Goal: Task Accomplishment & Management: Manage account settings

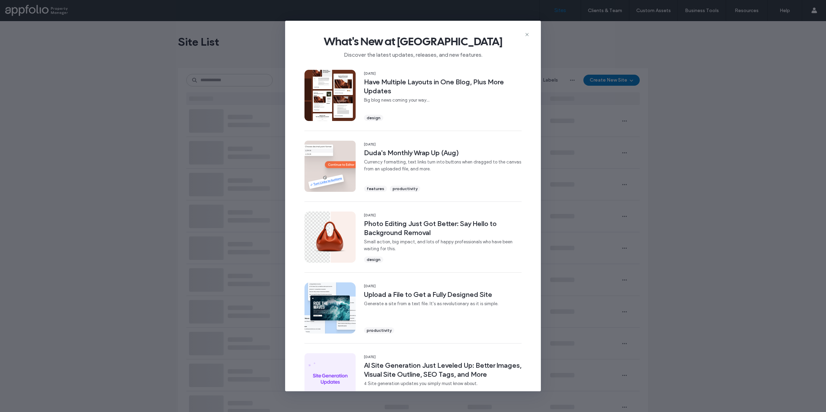
click at [192, 120] on div "What's New at Duda Discover the latest updates, releases, and new features. 11 …" at bounding box center [413, 206] width 826 height 412
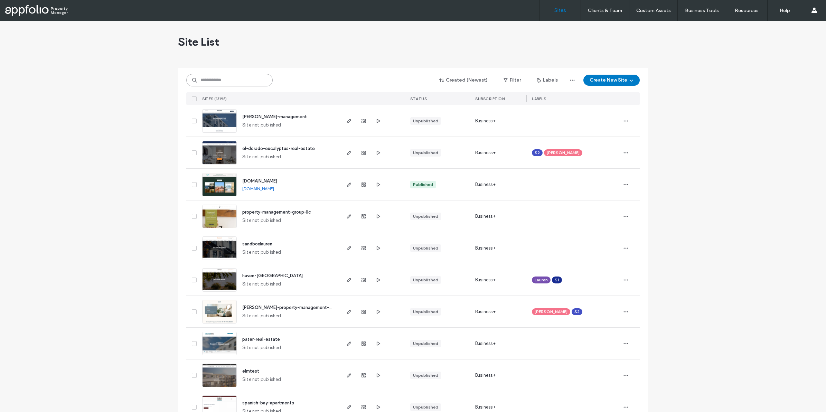
click at [233, 84] on input at bounding box center [229, 80] width 86 height 12
paste input "**********"
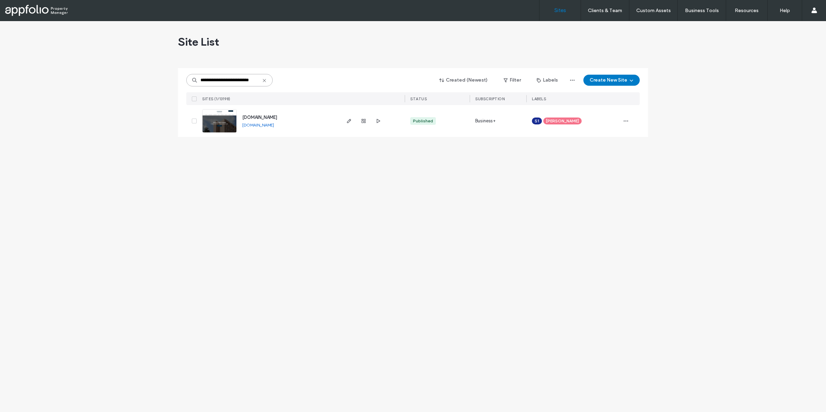
type input "**********"
click at [220, 124] on link at bounding box center [219, 120] width 35 height 23
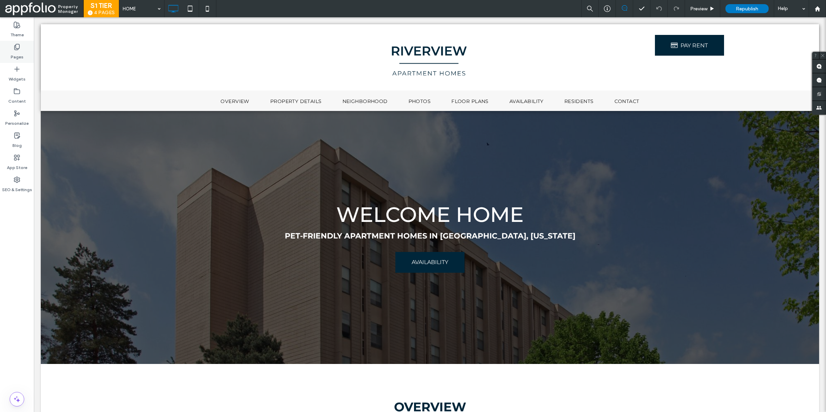
click at [23, 50] on div "Pages" at bounding box center [17, 52] width 34 height 22
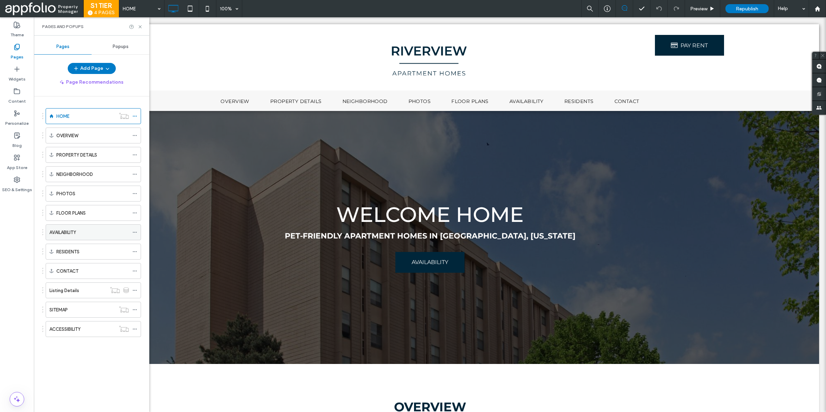
click at [82, 231] on div "AVAILABILITY" at bounding box center [88, 232] width 79 height 7
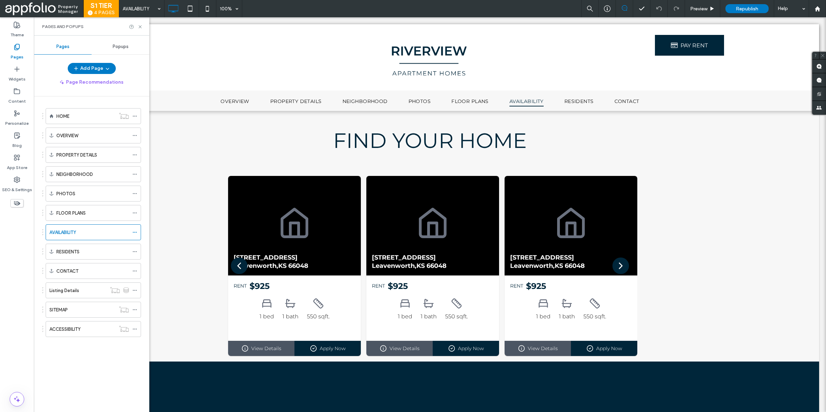
drag, startPoint x: 238, startPoint y: 18, endPoint x: 275, endPoint y: 33, distance: 40.0
click at [238, 18] on body "Click To Paste Row OVERVIEW PROPERTY DETAILS NEIGHBORHOOD PHOTOS FLOOR PLANS AV…" at bounding box center [430, 335] width 792 height 636
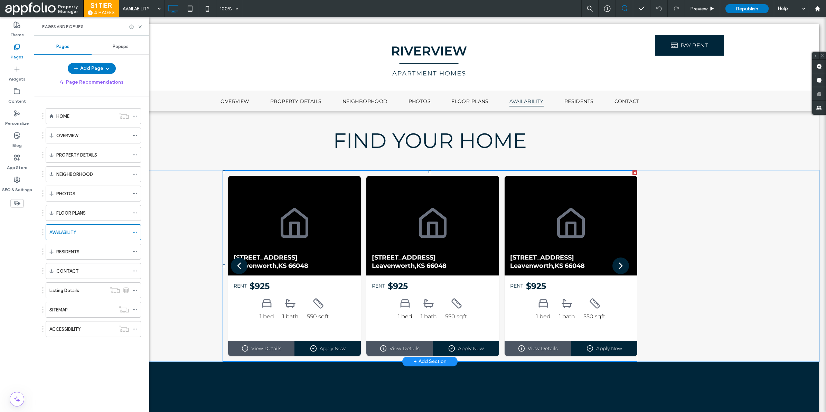
click at [260, 248] on div "111 Shawnee St Apt 712 Leavenworth , KS 66048" at bounding box center [294, 262] width 133 height 28
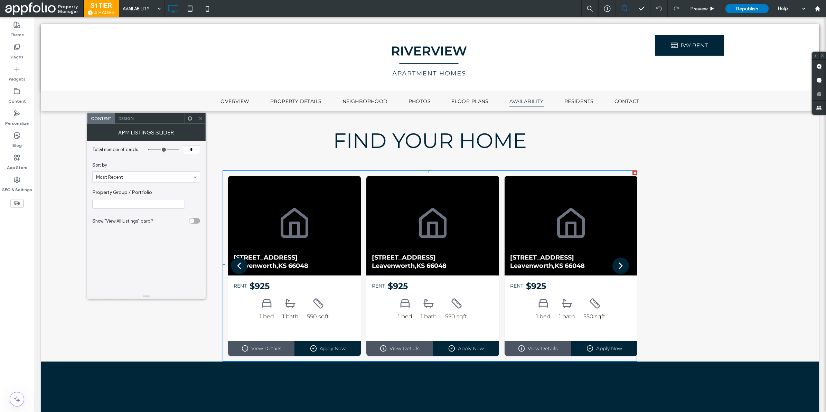
click at [198, 114] on span at bounding box center [200, 118] width 5 height 10
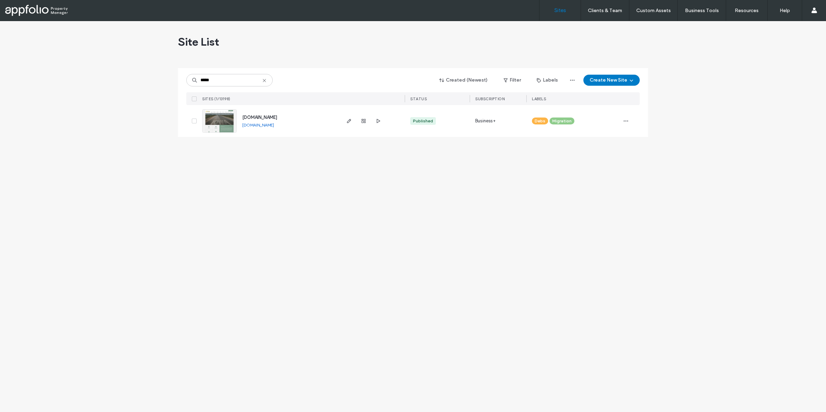
type input "*****"
click at [229, 122] on link at bounding box center [219, 120] width 35 height 23
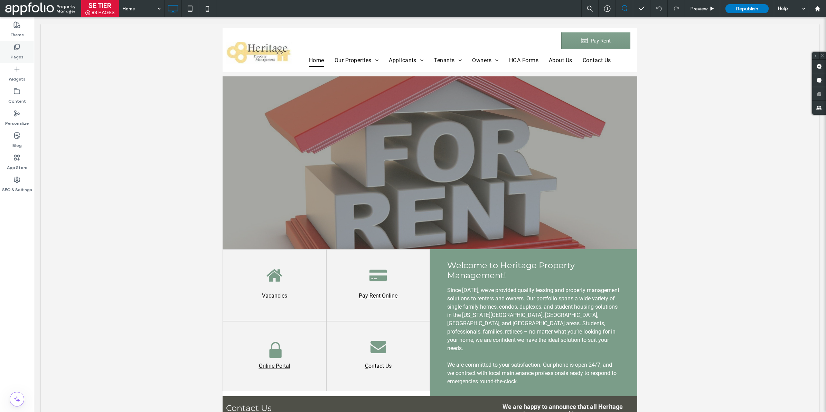
click at [19, 49] on icon at bounding box center [16, 47] width 7 height 7
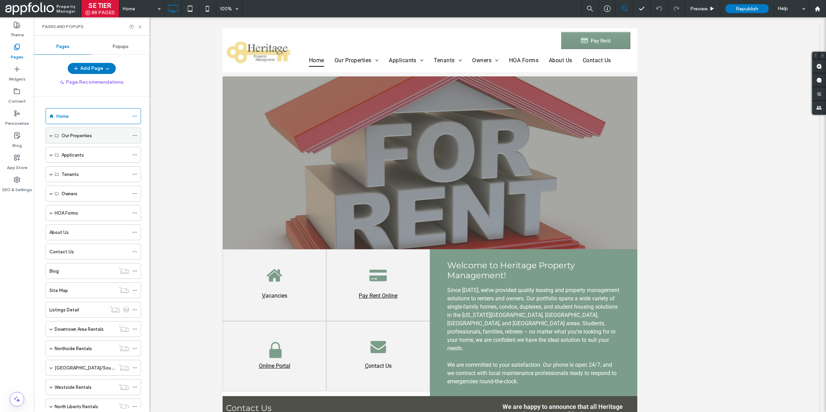
click at [53, 135] on div "Our Properties" at bounding box center [93, 136] width 95 height 16
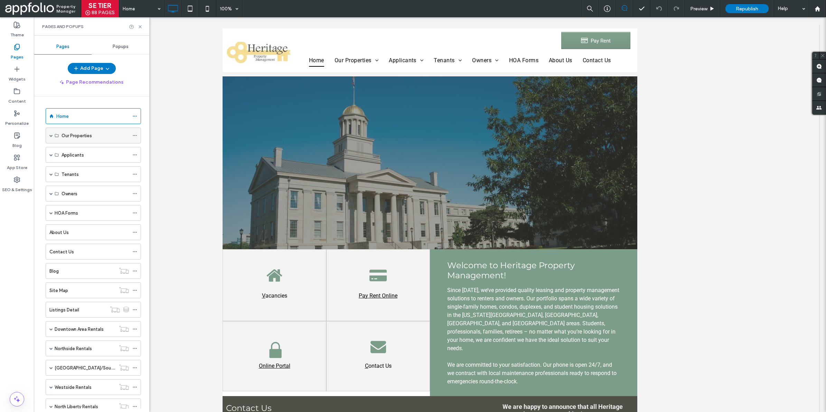
click at [49, 135] on span at bounding box center [50, 135] width 3 height 3
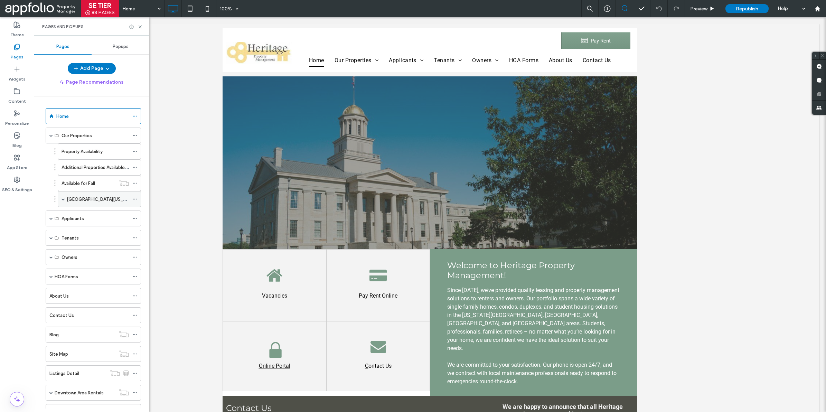
click at [63, 199] on span at bounding box center [63, 198] width 3 height 15
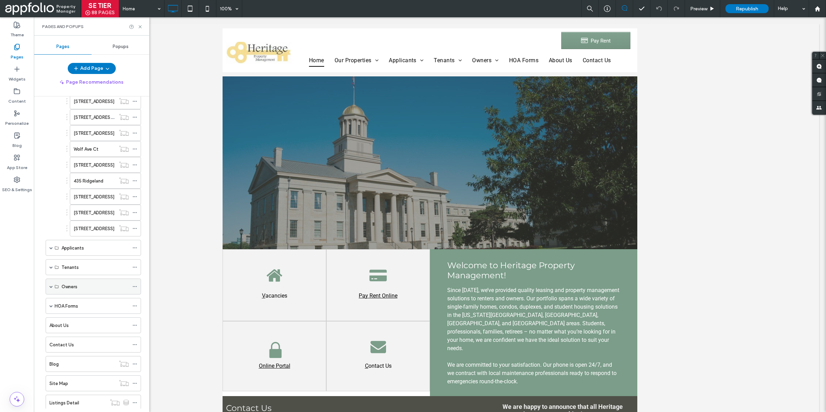
scroll to position [384, 0]
click at [104, 233] on label "605 Melrose Ave" at bounding box center [94, 229] width 41 height 12
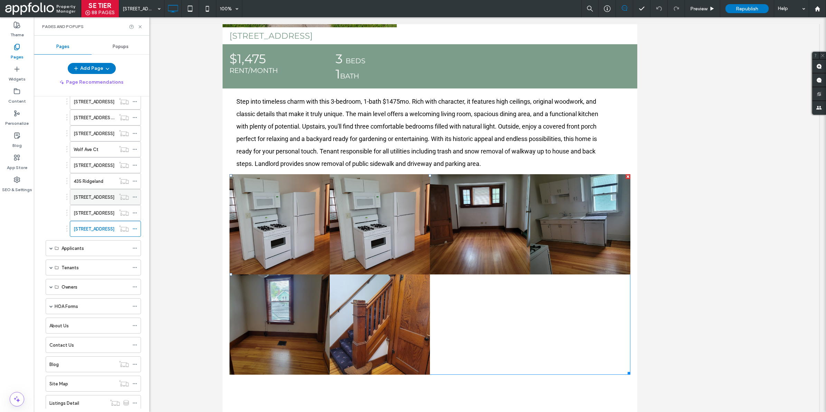
scroll to position [308, 0]
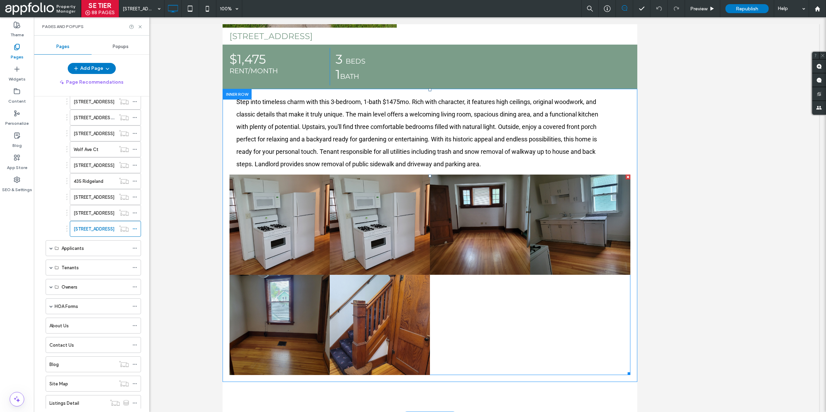
click at [484, 268] on link at bounding box center [480, 225] width 100 height 100
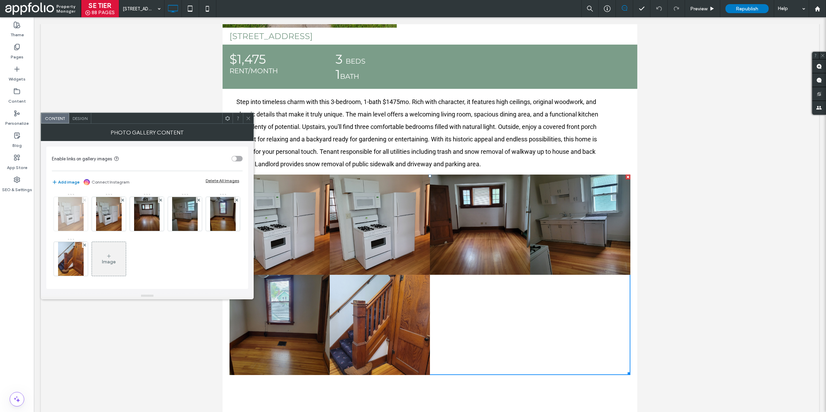
click at [84, 202] on span at bounding box center [84, 200] width 3 height 6
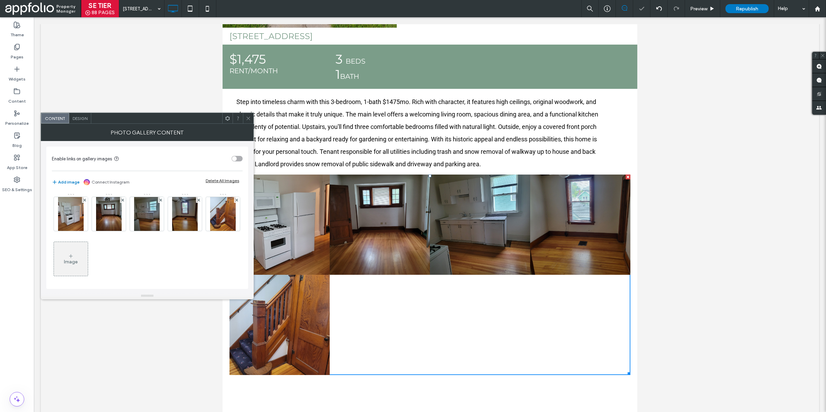
click at [248, 117] on icon at bounding box center [248, 118] width 5 height 5
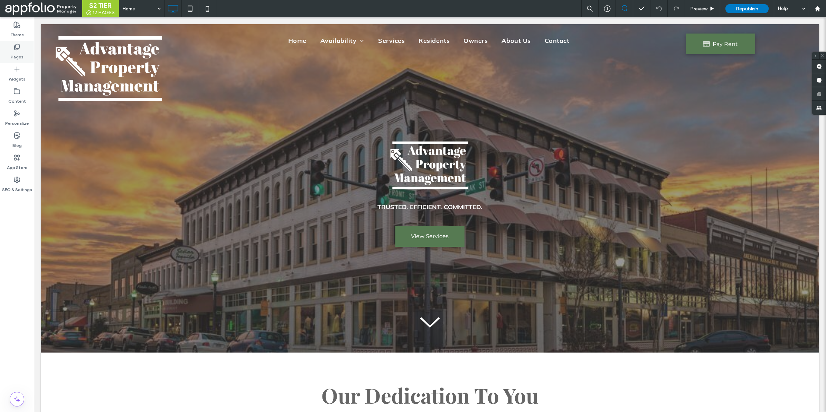
click at [18, 45] on icon at bounding box center [16, 47] width 7 height 7
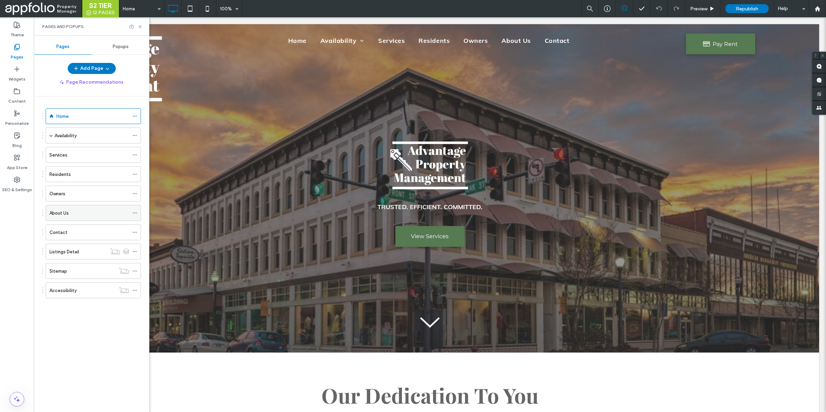
click at [87, 217] on div "About Us" at bounding box center [88, 212] width 79 height 7
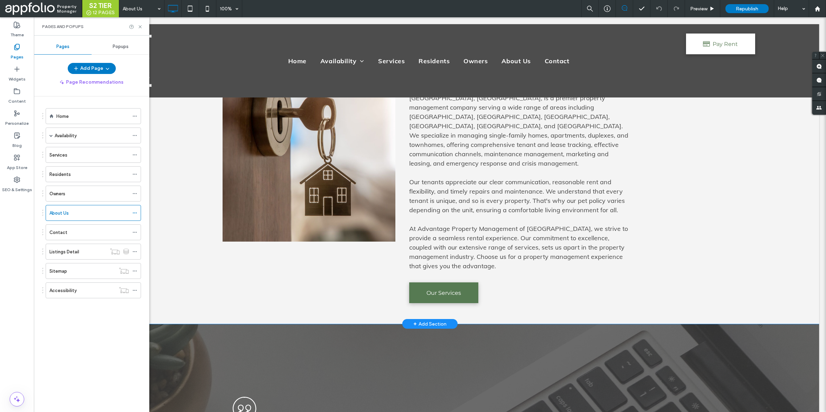
scroll to position [152, 0]
click at [85, 191] on div "Owners" at bounding box center [88, 193] width 79 height 7
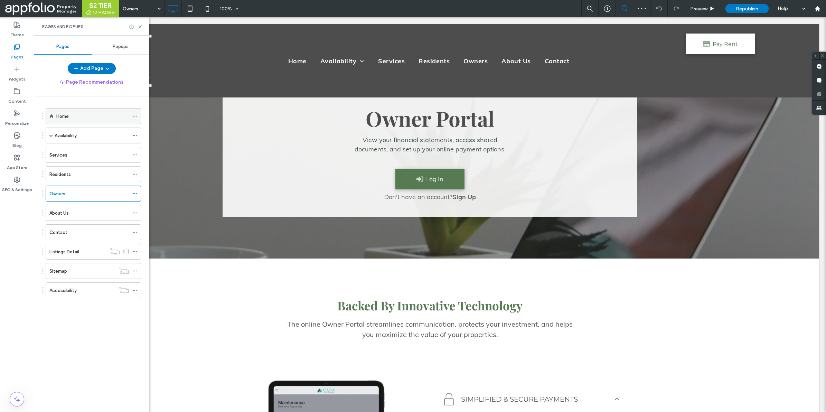
scroll to position [471, 0]
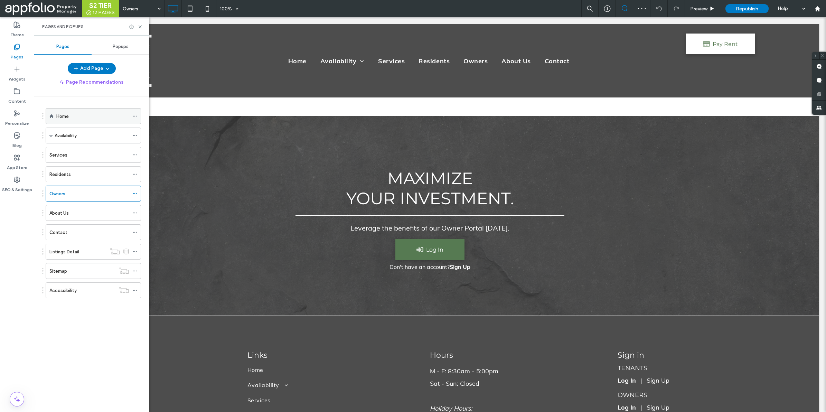
click at [62, 116] on label "Home" at bounding box center [62, 116] width 12 height 12
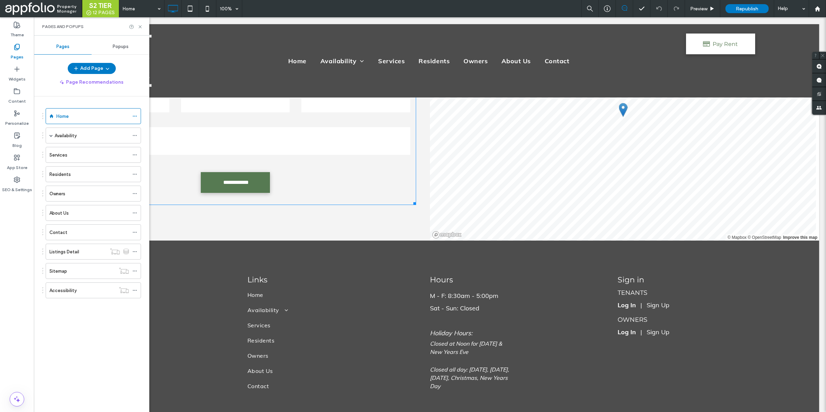
scroll to position [1680, 0]
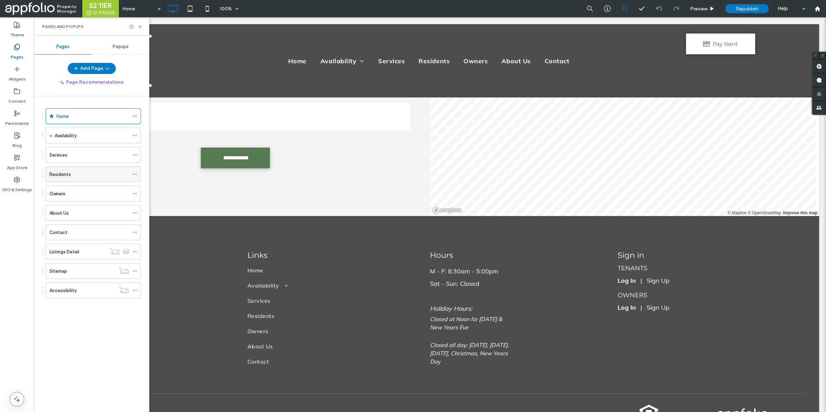
click at [59, 177] on label "Residents" at bounding box center [59, 174] width 21 height 12
click at [60, 151] on div "Services" at bounding box center [88, 154] width 79 height 15
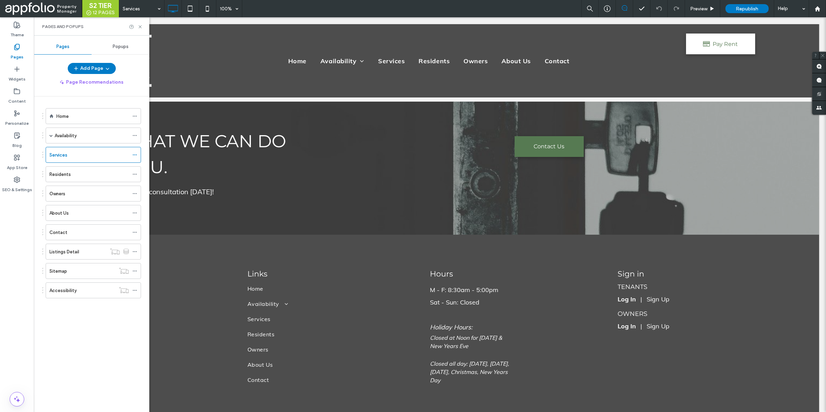
scroll to position [647, 0]
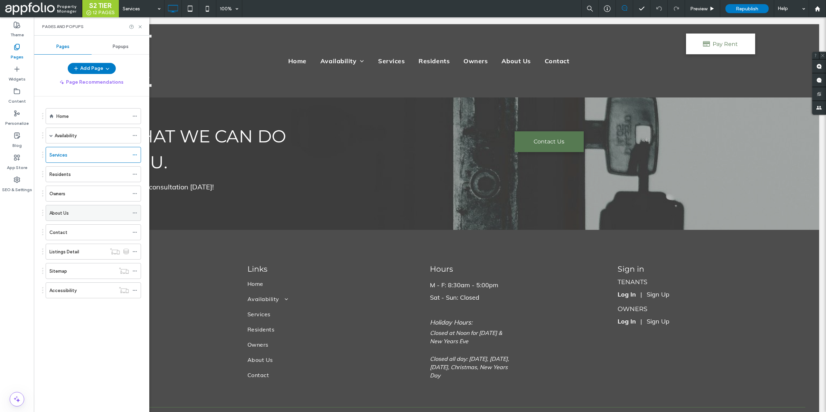
click at [82, 208] on div "About Us" at bounding box center [88, 212] width 79 height 15
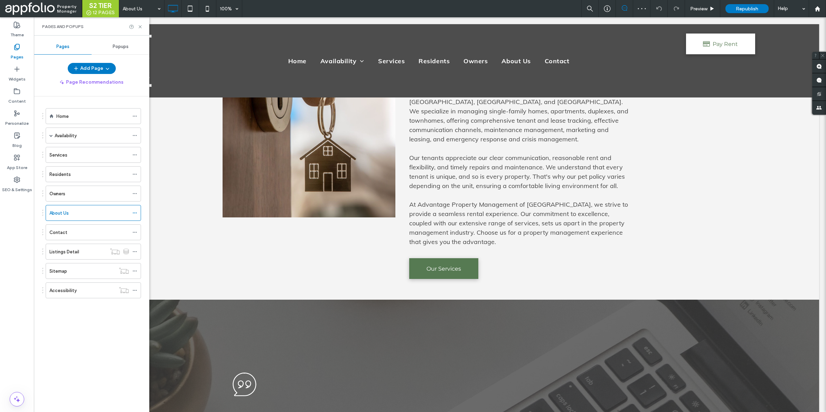
scroll to position [177, 0]
click at [79, 225] on ol "Home Availability Coming Soon Move-In Ready Commercial Services Residents Owner…" at bounding box center [89, 203] width 104 height 190
click at [77, 227] on div "Contact" at bounding box center [88, 232] width 79 height 15
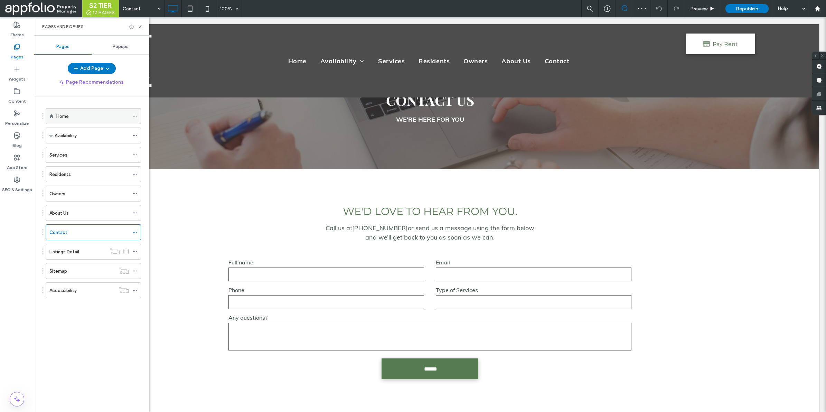
scroll to position [421, 0]
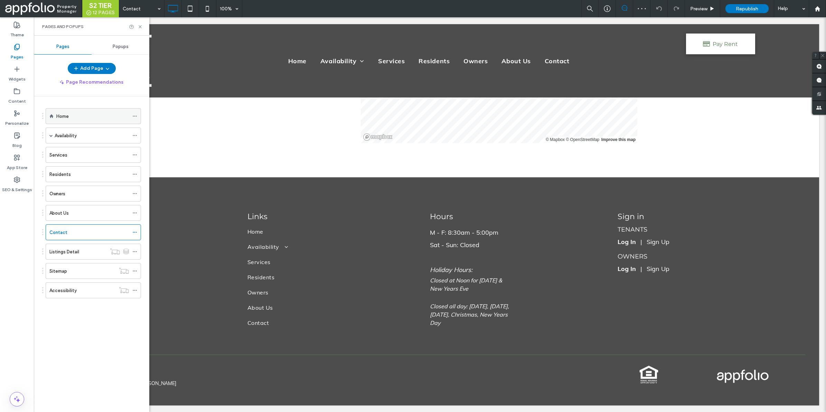
click at [93, 122] on div "Home" at bounding box center [92, 116] width 73 height 15
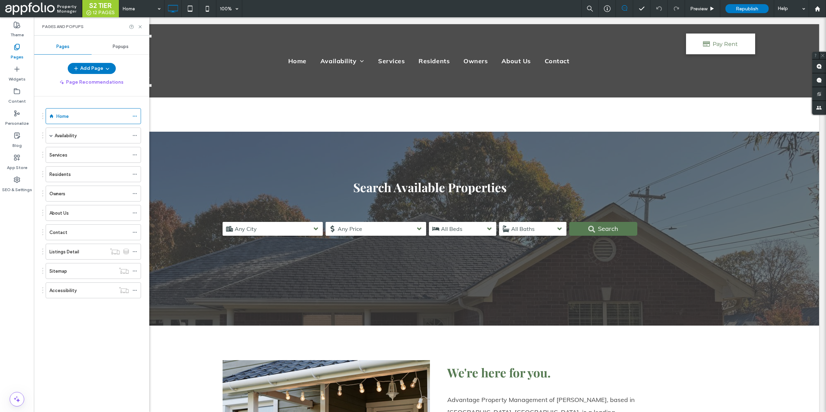
scroll to position [513, 0]
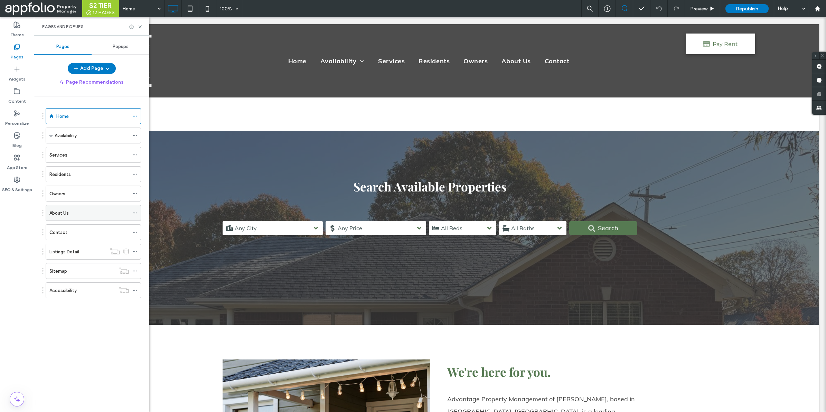
click at [77, 213] on div "About Us" at bounding box center [88, 212] width 79 height 7
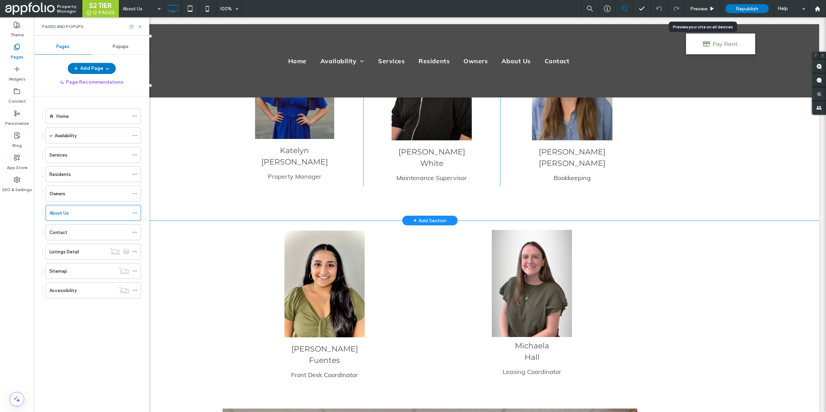
scroll to position [818, 0]
click at [8, 184] on label "SEO & Settings" at bounding box center [17, 188] width 30 height 10
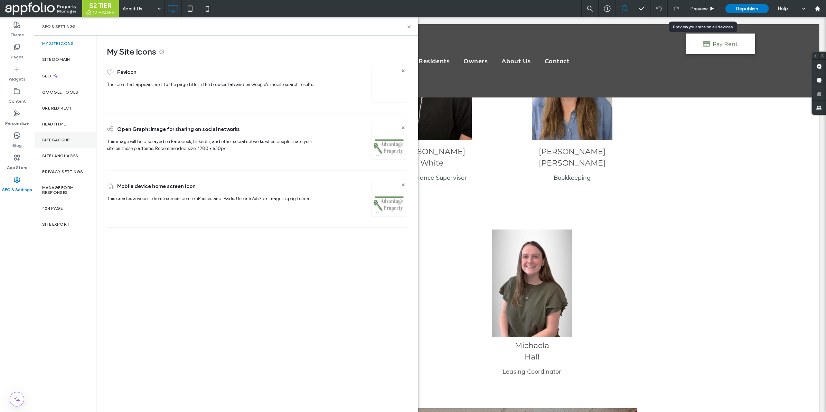
click at [77, 144] on div "Site Backup" at bounding box center [65, 140] width 62 height 16
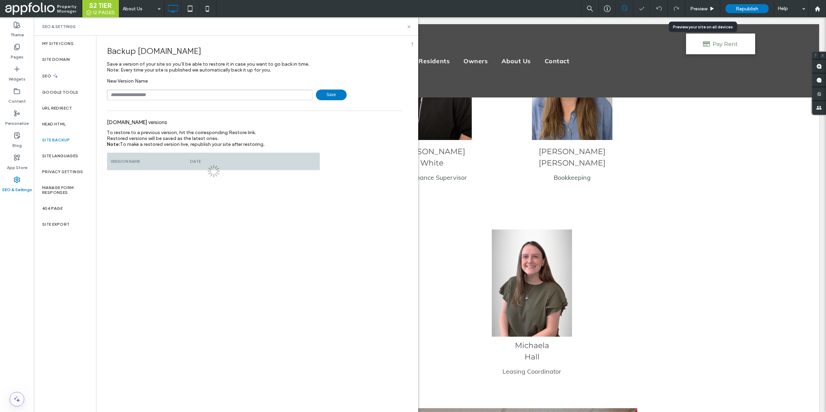
click at [224, 96] on input "text" at bounding box center [210, 94] width 206 height 11
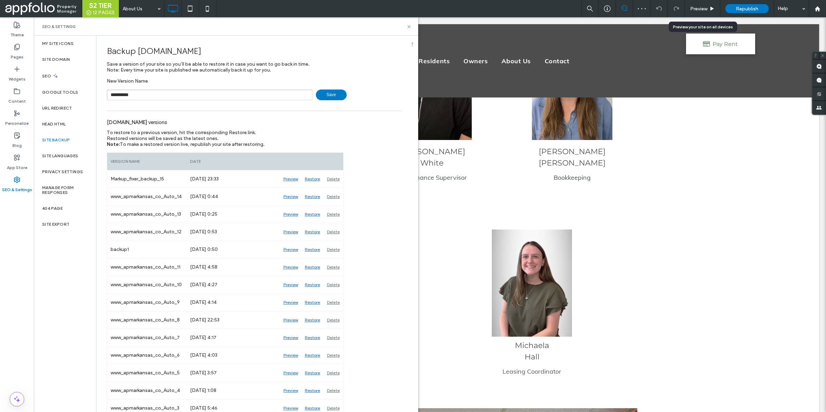
type input "**********"
click at [323, 92] on span "Save" at bounding box center [331, 94] width 31 height 11
click at [407, 25] on icon at bounding box center [408, 26] width 5 height 5
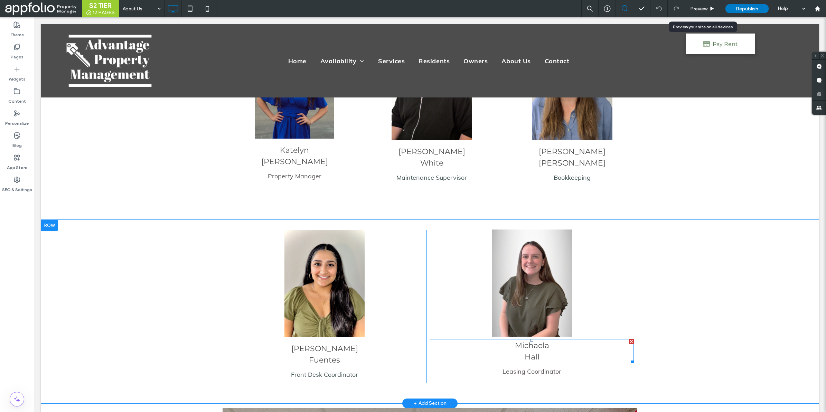
click at [523, 340] on h4 "Mic haela" at bounding box center [532, 345] width 204 height 11
click at [524, 340] on h4 "Mic haela" at bounding box center [532, 345] width 204 height 11
drag, startPoint x: 524, startPoint y: 327, endPoint x: 526, endPoint y: 334, distance: 7.3
click at [529, 341] on span "haela" at bounding box center [538, 345] width 21 height 9
click at [526, 353] on span "****" at bounding box center [532, 357] width 12 height 8
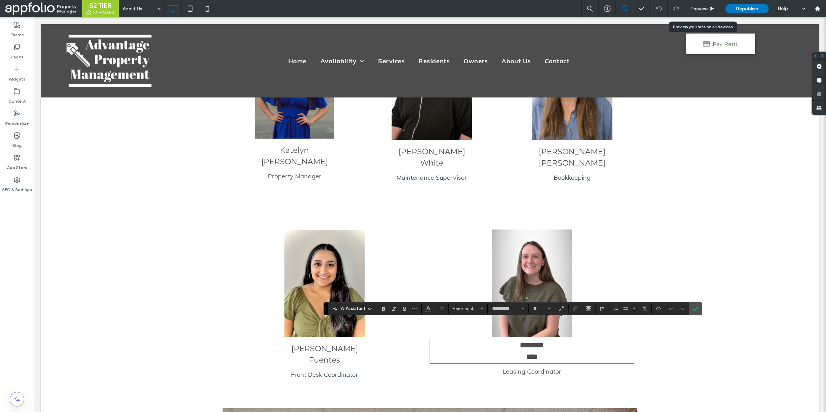
click at [526, 353] on span "****" at bounding box center [532, 357] width 12 height 8
click at [544, 367] on span "Leasing Coordinator" at bounding box center [531, 371] width 59 height 8
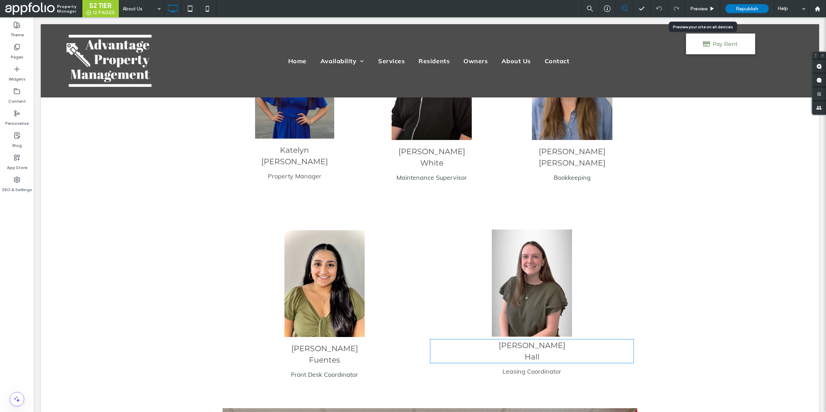
click at [539, 341] on span "Michaela" at bounding box center [532, 345] width 67 height 9
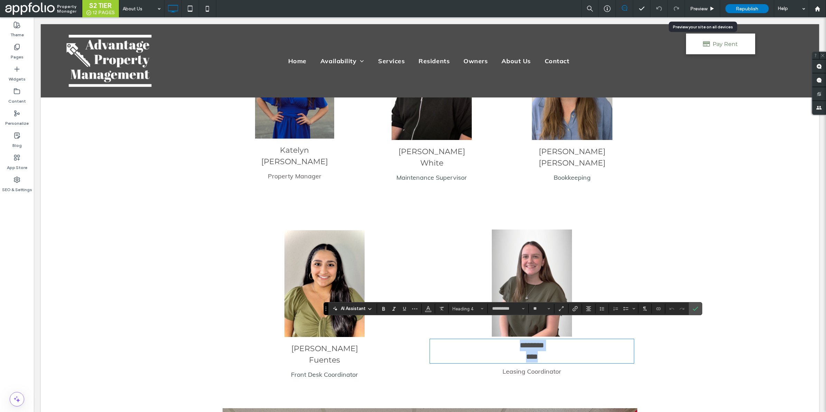
click at [539, 341] on span "********" at bounding box center [532, 345] width 24 height 8
click at [526, 353] on span "****" at bounding box center [532, 357] width 12 height 8
click at [695, 306] on icon "Confirm" at bounding box center [695, 309] width 6 height 6
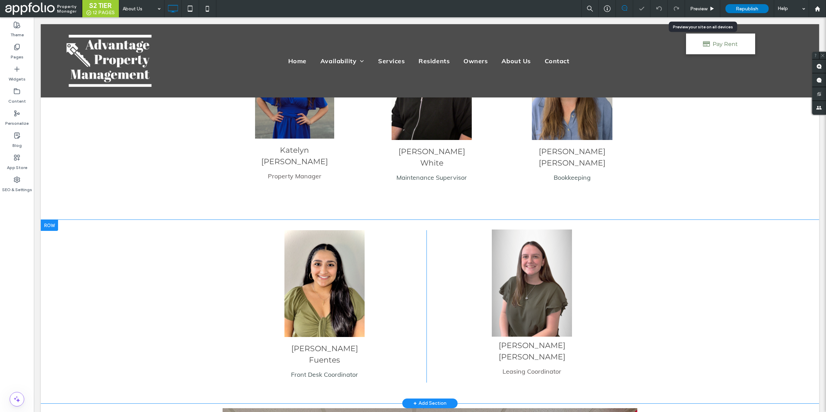
click at [535, 267] on img at bounding box center [532, 282] width 80 height 107
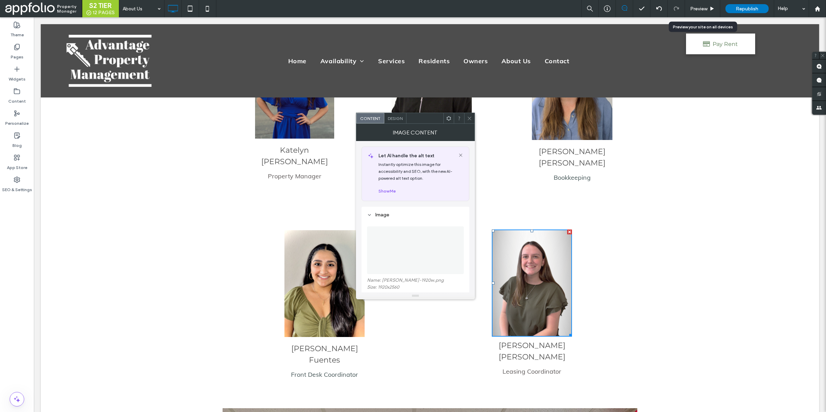
scroll to position [74, 0]
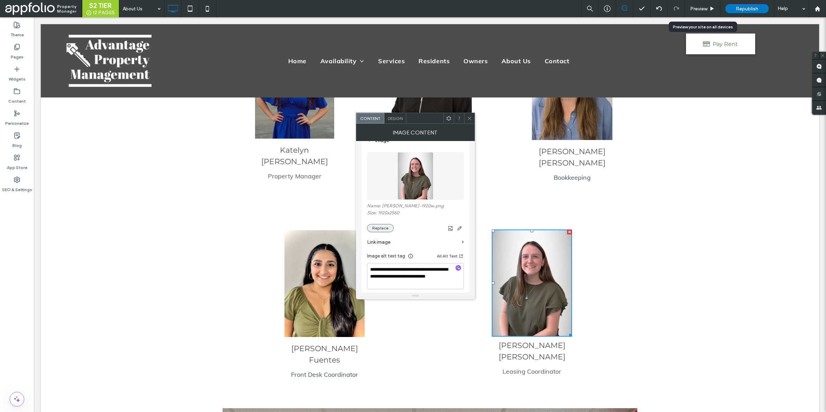
click at [382, 227] on button "Replace" at bounding box center [380, 228] width 27 height 8
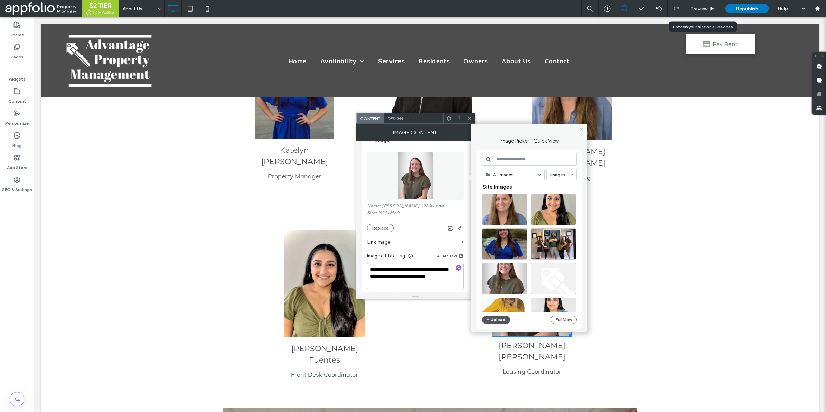
click at [498, 318] on button "Upload" at bounding box center [496, 319] width 28 height 8
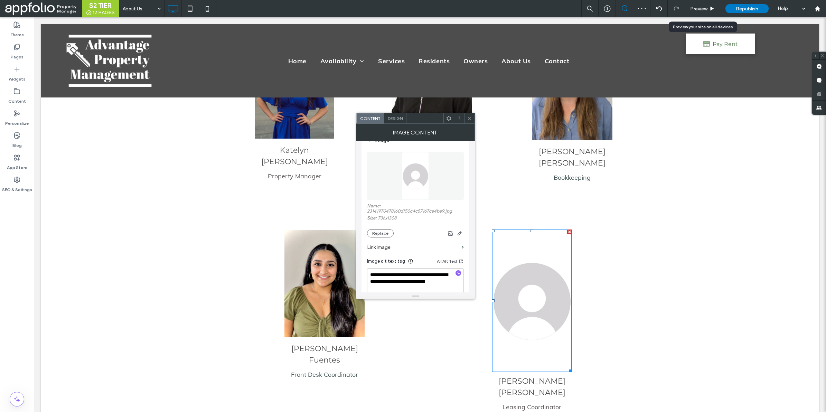
click at [470, 117] on icon at bounding box center [469, 118] width 5 height 5
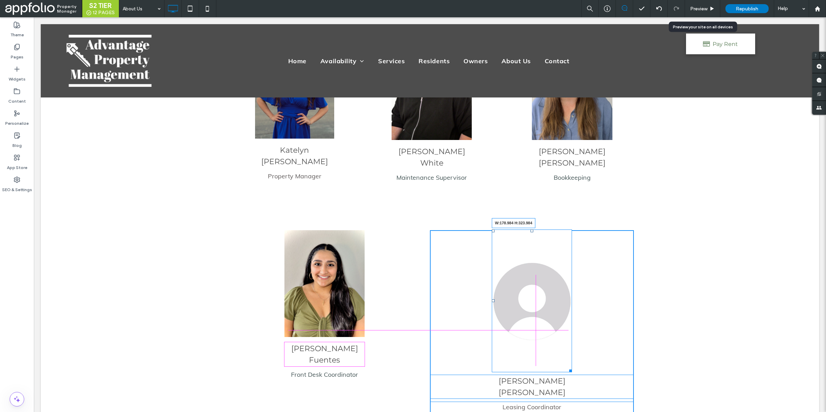
drag, startPoint x: 567, startPoint y: 341, endPoint x: 593, endPoint y: 339, distance: 26.3
click at [567, 367] on div at bounding box center [569, 369] width 5 height 5
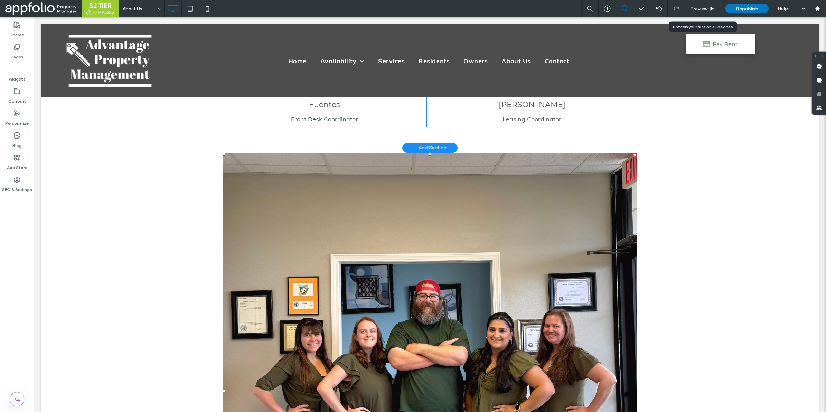
scroll to position [1072, 0]
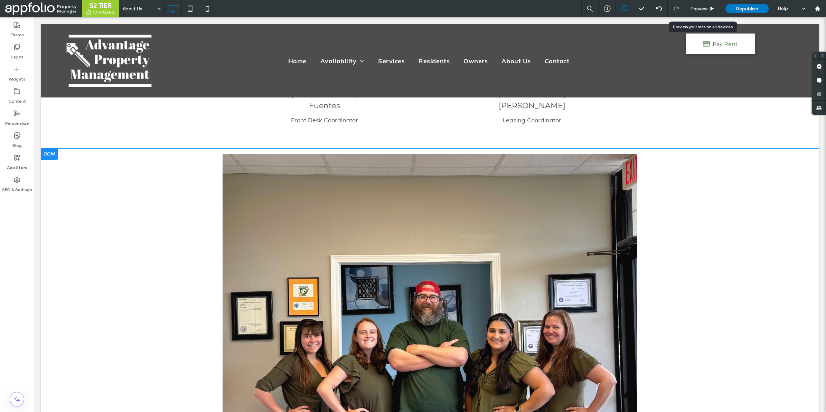
click at [49, 149] on div at bounding box center [49, 154] width 17 height 11
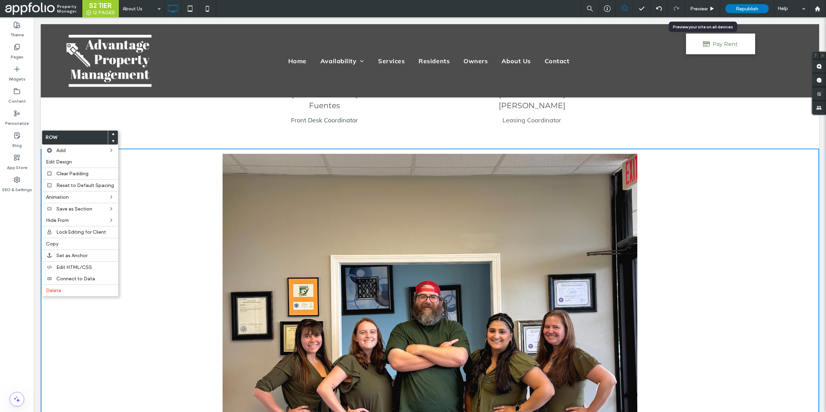
click at [155, 208] on div "Click To Paste Row + Add Section" at bounding box center [430, 392] width 778 height 487
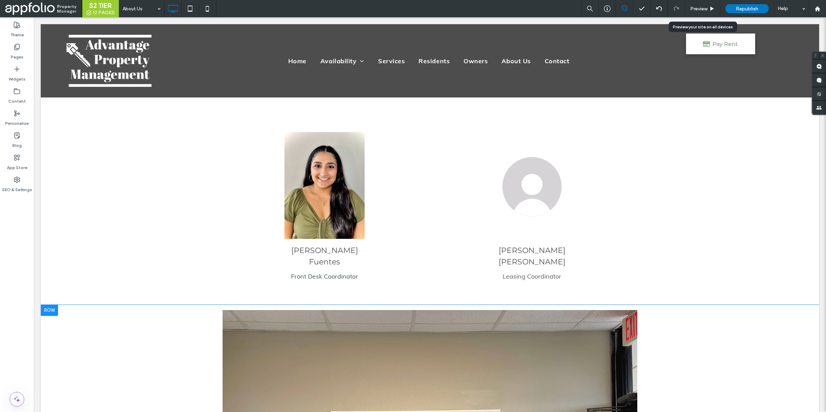
scroll to position [896, 0]
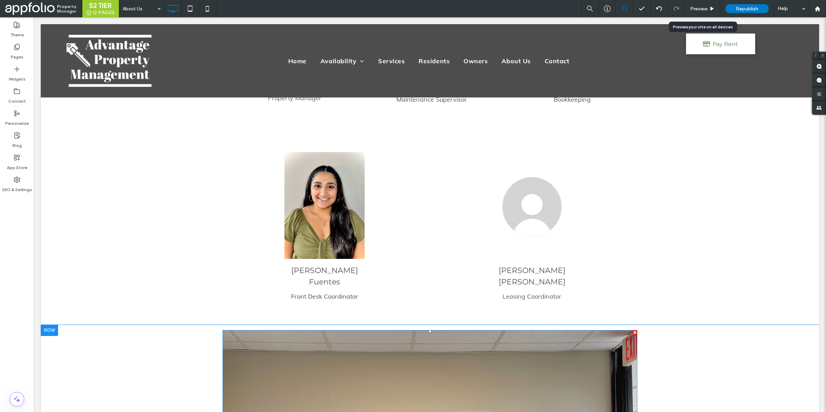
click at [632, 330] on div at bounding box center [634, 332] width 5 height 5
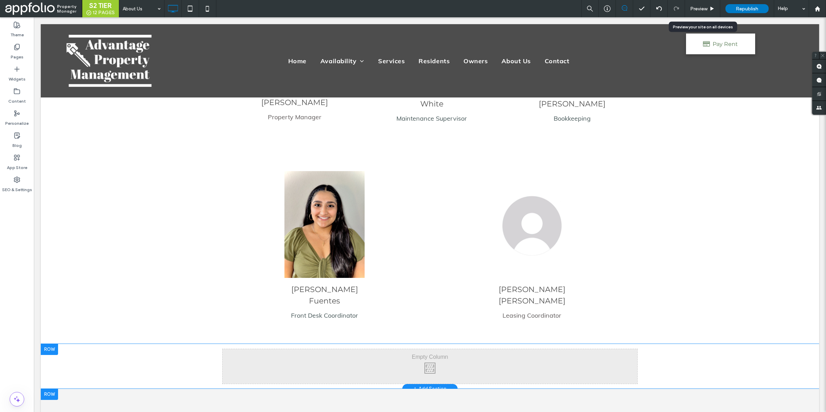
scroll to position [876, 0]
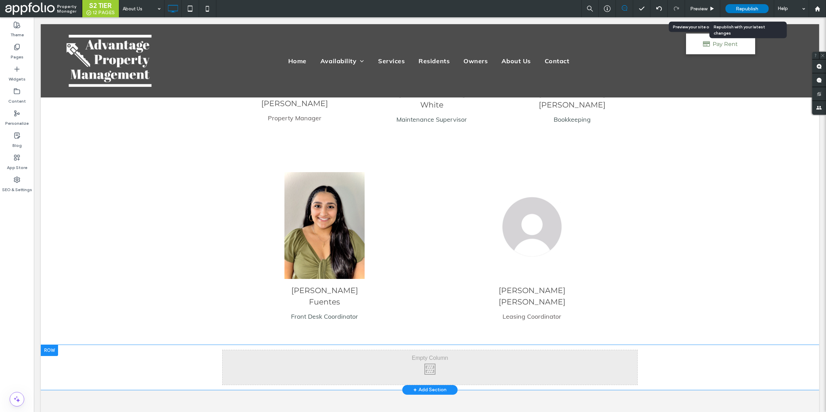
click at [745, 7] on span "Republish" at bounding box center [747, 9] width 22 height 6
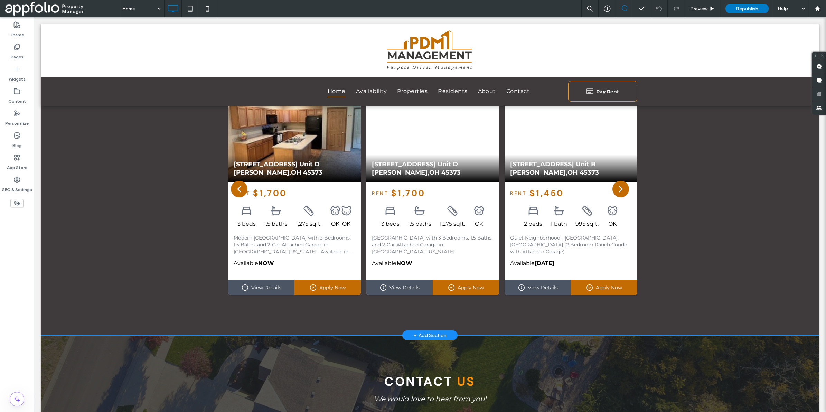
scroll to position [868, 0]
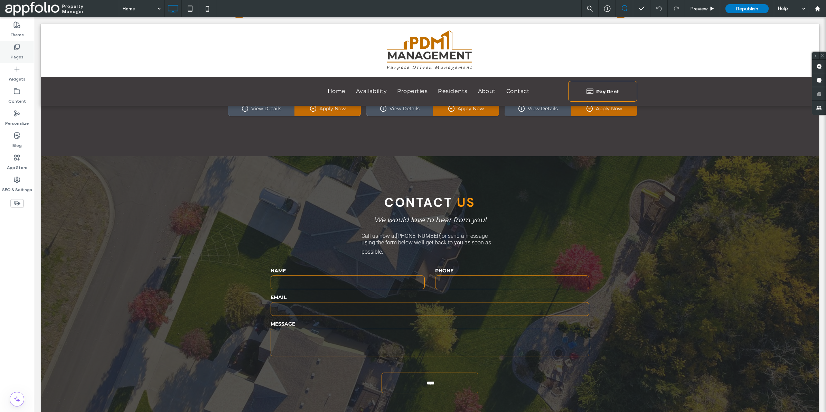
click at [19, 52] on label "Pages" at bounding box center [17, 55] width 13 height 10
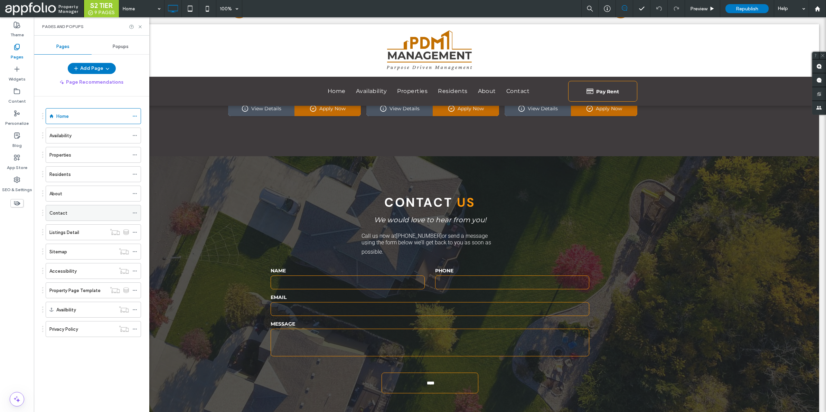
click at [84, 206] on div "Contact" at bounding box center [88, 212] width 79 height 15
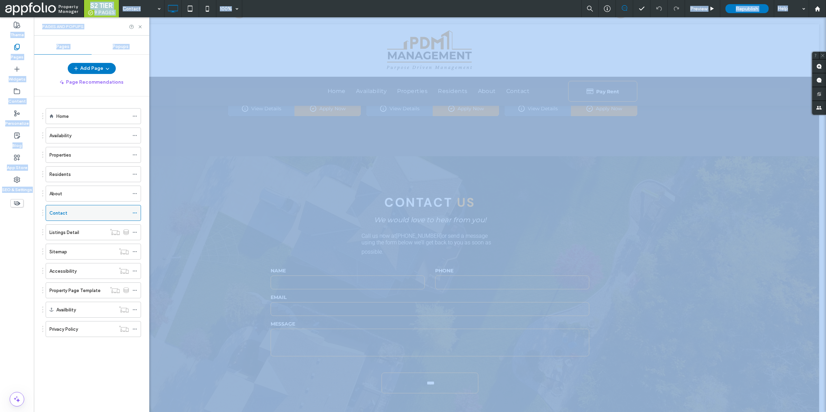
click at [84, 206] on div at bounding box center [413, 206] width 826 height 412
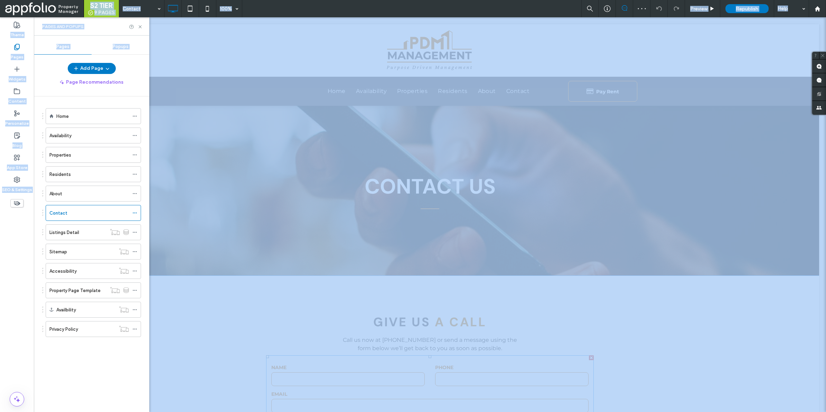
scroll to position [197, 0]
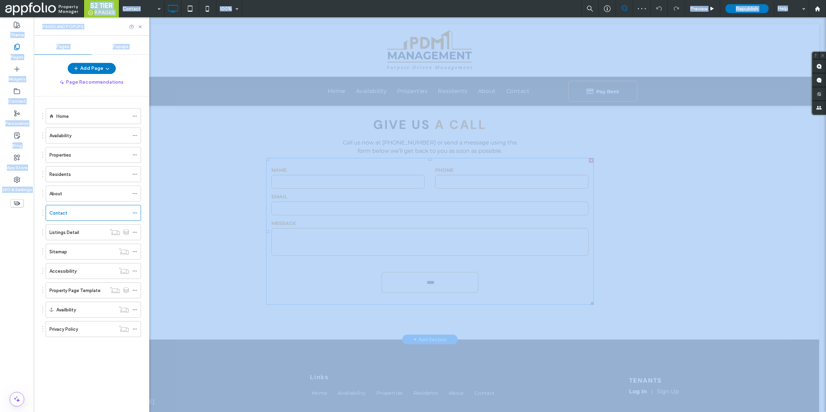
click at [303, 275] on form "NAME PHONE EMAIL MESSAGE ****" at bounding box center [430, 231] width 328 height 147
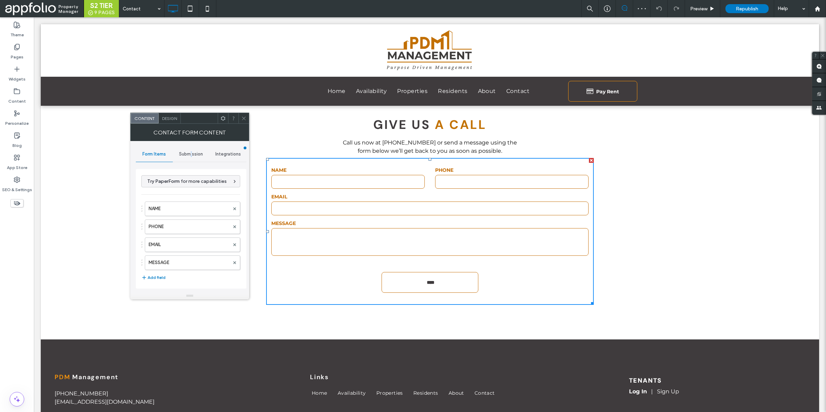
click at [192, 153] on span "Submission" at bounding box center [191, 154] width 24 height 6
drag, startPoint x: 192, startPoint y: 153, endPoint x: 181, endPoint y: 181, distance: 30.7
click at [181, 181] on label "New submission notification" at bounding box center [191, 187] width 92 height 14
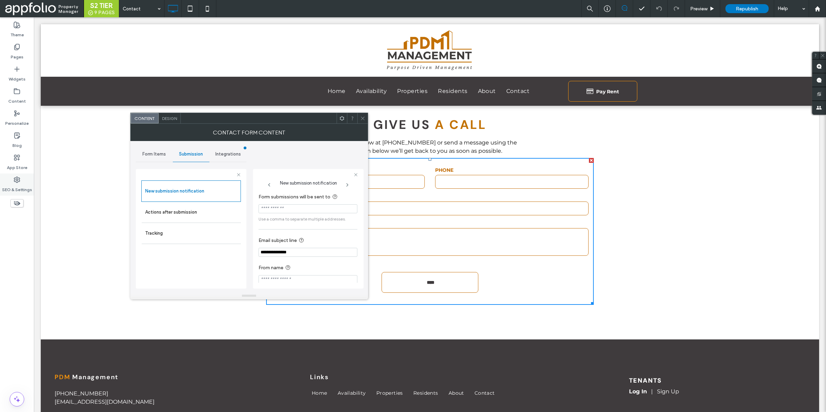
click at [16, 179] on use at bounding box center [17, 180] width 6 height 6
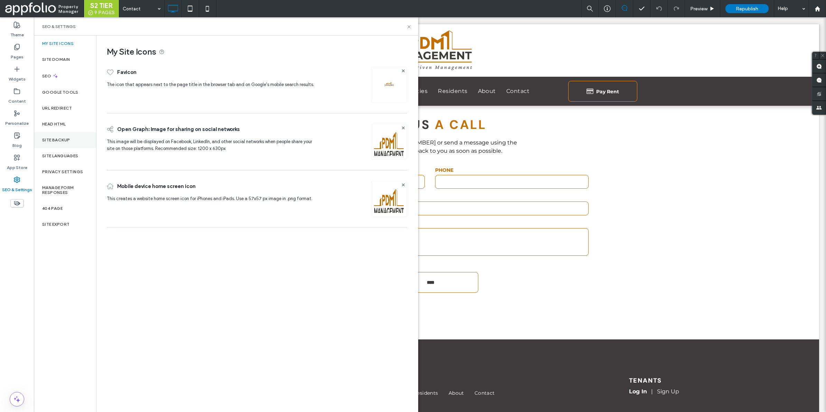
click at [78, 133] on div "Site Backup" at bounding box center [65, 140] width 62 height 16
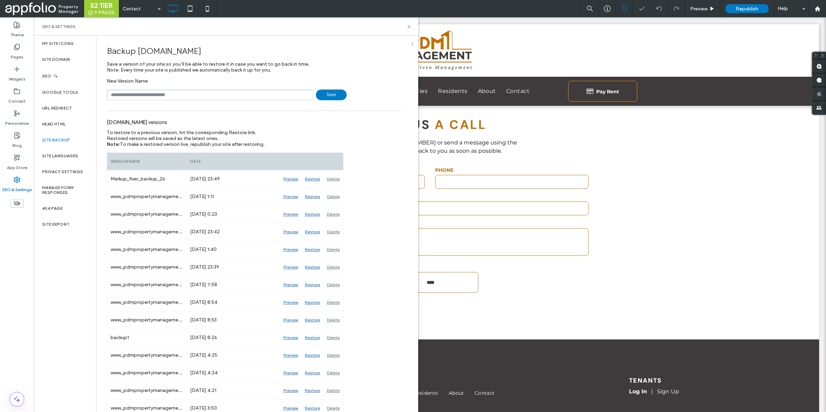
click at [253, 94] on input "text" at bounding box center [210, 94] width 206 height 11
type input "**********"
click at [334, 95] on span "Save" at bounding box center [331, 94] width 31 height 11
click at [411, 23] on div "SEO & Settings" at bounding box center [226, 26] width 384 height 18
click at [407, 27] on icon at bounding box center [408, 26] width 5 height 5
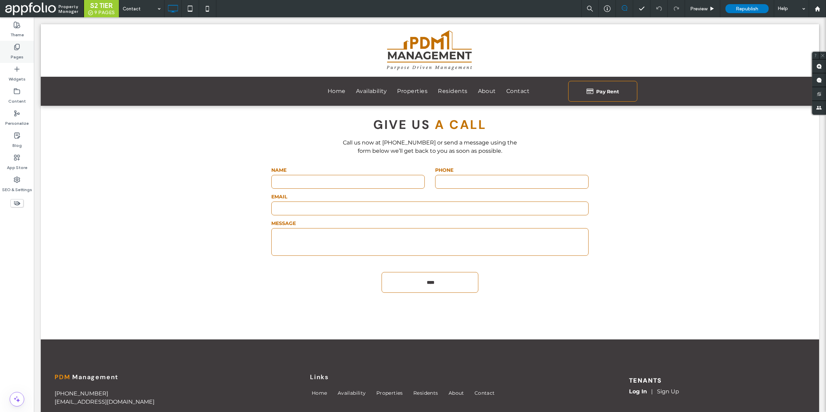
click at [21, 49] on div "Pages" at bounding box center [17, 52] width 34 height 22
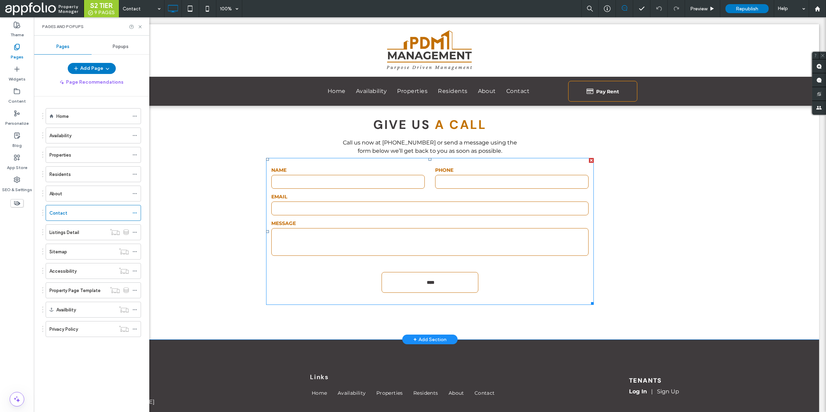
click at [326, 248] on textarea at bounding box center [429, 242] width 317 height 28
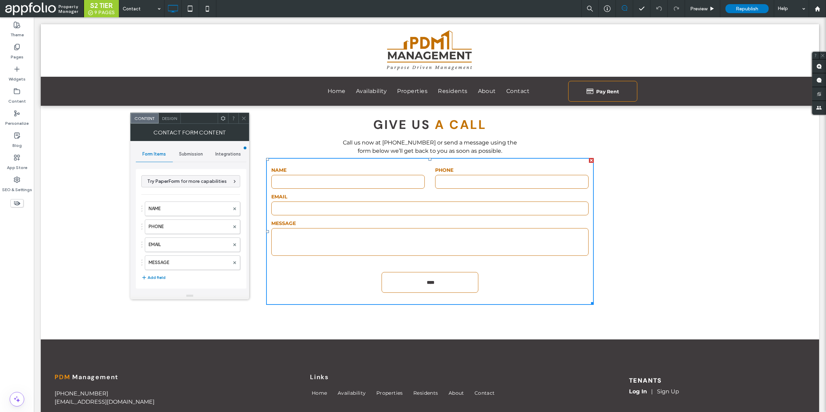
click at [187, 141] on div "**********" at bounding box center [191, 216] width 111 height 151
click at [185, 151] on span "Submission" at bounding box center [191, 154] width 24 height 6
click at [196, 186] on label "New submission notification" at bounding box center [191, 187] width 92 height 14
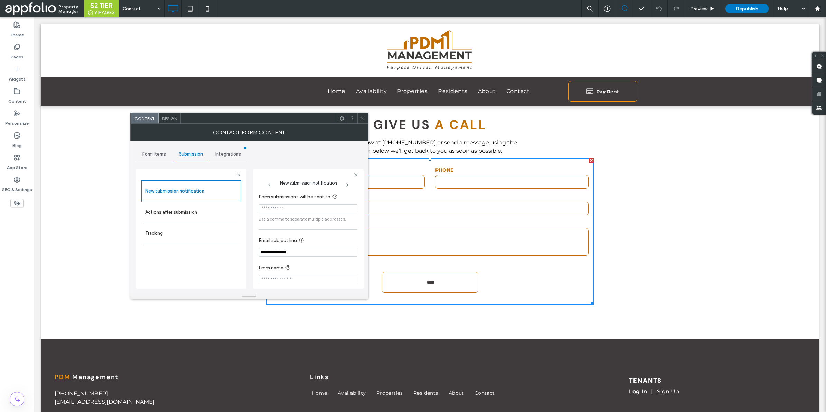
click at [275, 212] on input "Form submissions will be sent to" at bounding box center [307, 208] width 99 height 9
paste input "**********"
type input "**********"
click at [290, 231] on div "**********" at bounding box center [307, 238] width 99 height 98
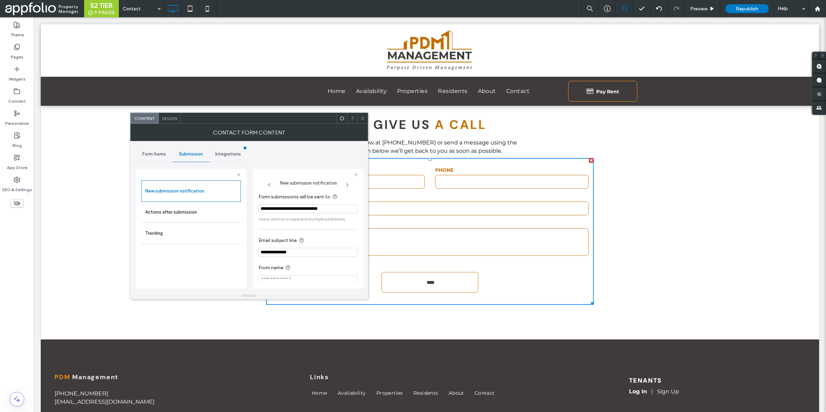
click at [360, 116] on icon at bounding box center [362, 118] width 5 height 5
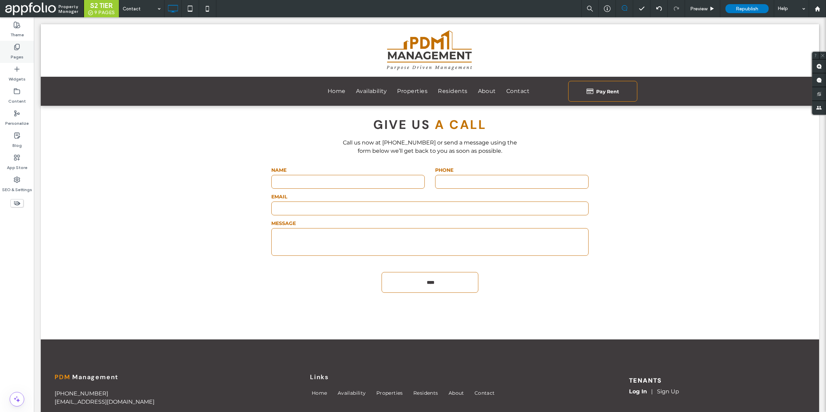
click at [18, 50] on label "Pages" at bounding box center [17, 55] width 13 height 10
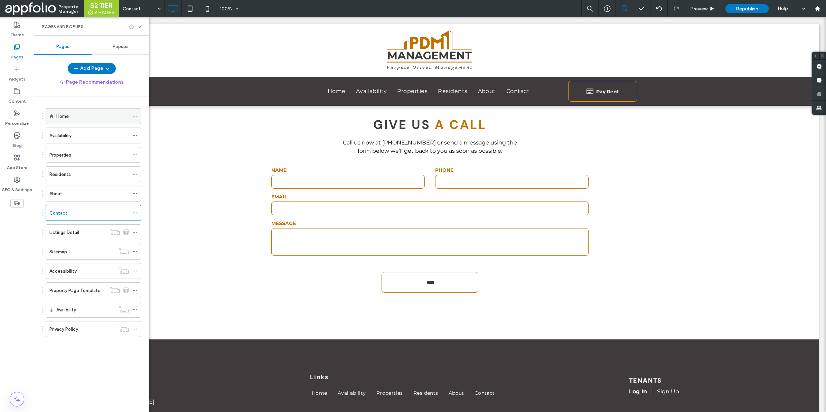
click at [73, 120] on div "Home" at bounding box center [92, 116] width 73 height 15
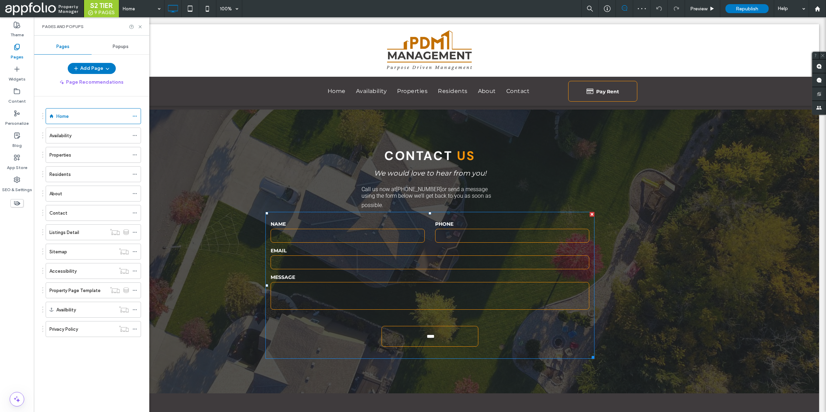
scroll to position [911, 0]
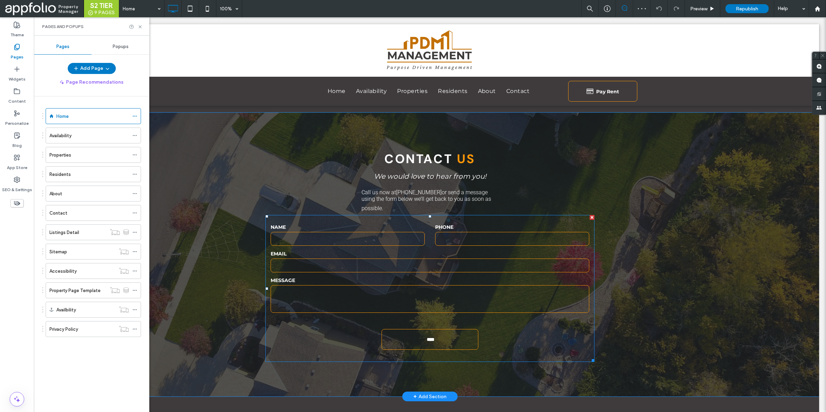
click at [521, 320] on form "NAME PHONE EMAIL MESSAGE ****" at bounding box center [429, 288] width 329 height 147
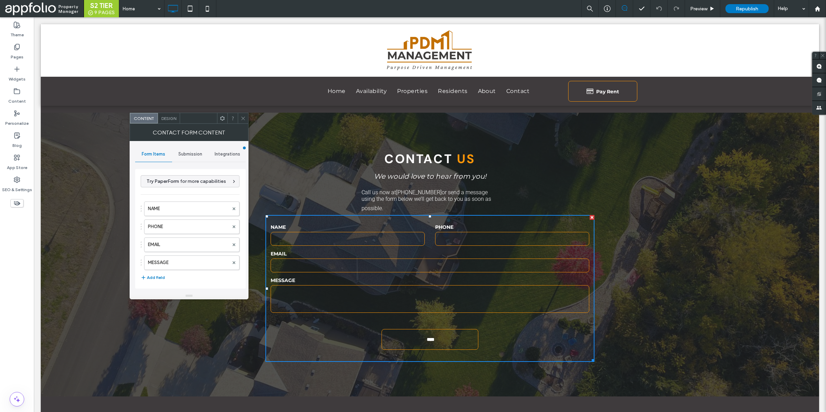
click at [196, 158] on div "Submission" at bounding box center [190, 154] width 37 height 15
click at [177, 206] on label "Actions after submission" at bounding box center [190, 208] width 92 height 14
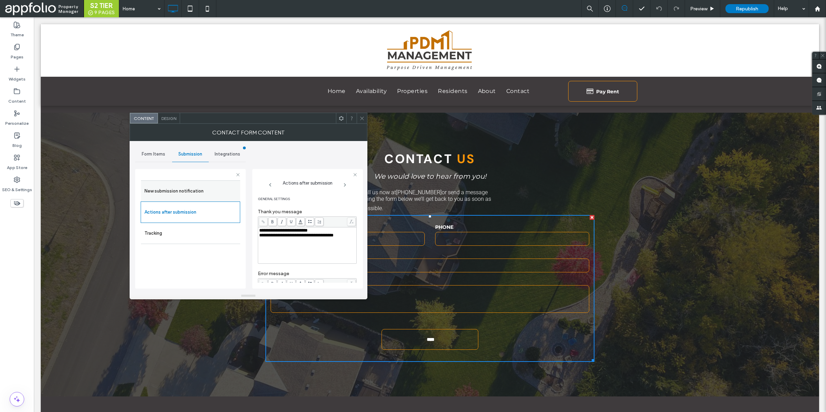
click at [180, 182] on div "New submission notification" at bounding box center [190, 190] width 99 height 21
click at [180, 185] on div "New submission notification" at bounding box center [190, 190] width 99 height 21
click at [180, 185] on label "New submission notification" at bounding box center [190, 191] width 92 height 14
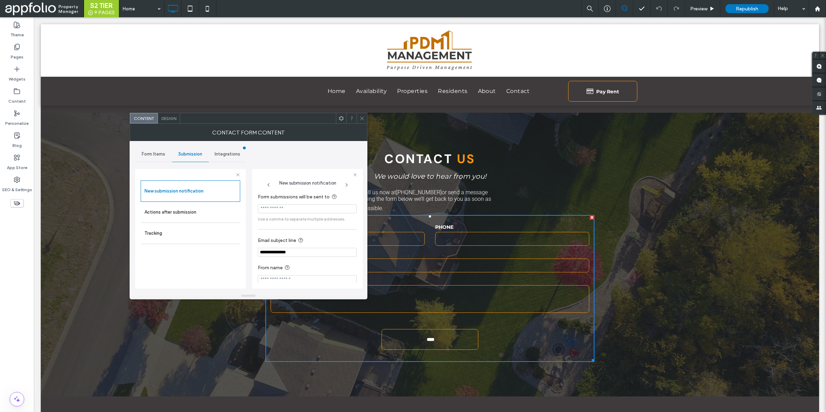
click at [313, 211] on input "Form submissions will be sent to" at bounding box center [307, 208] width 99 height 9
paste input "**********"
type input "**********"
click at [260, 226] on section "**********" at bounding box center [307, 207] width 99 height 36
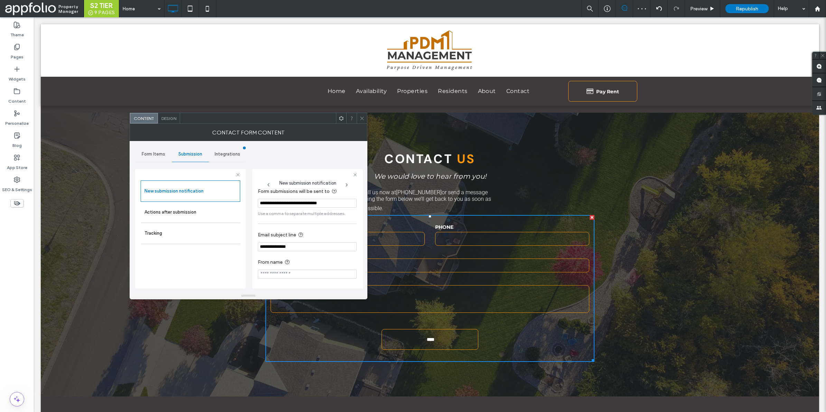
click at [363, 120] on span at bounding box center [361, 118] width 5 height 10
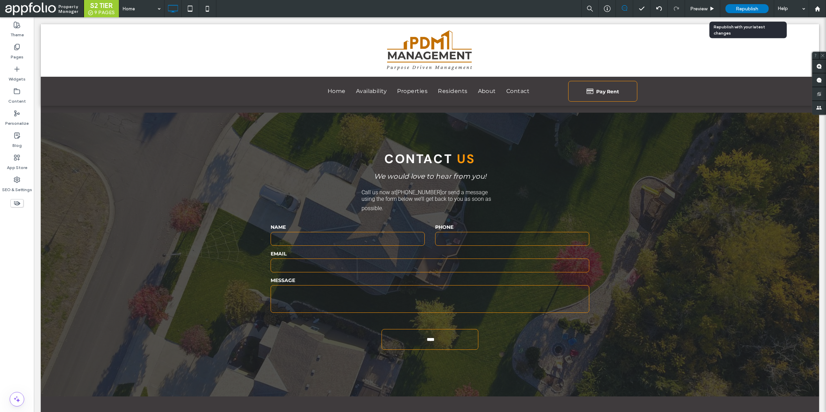
click at [739, 10] on span "Republish" at bounding box center [747, 9] width 22 height 6
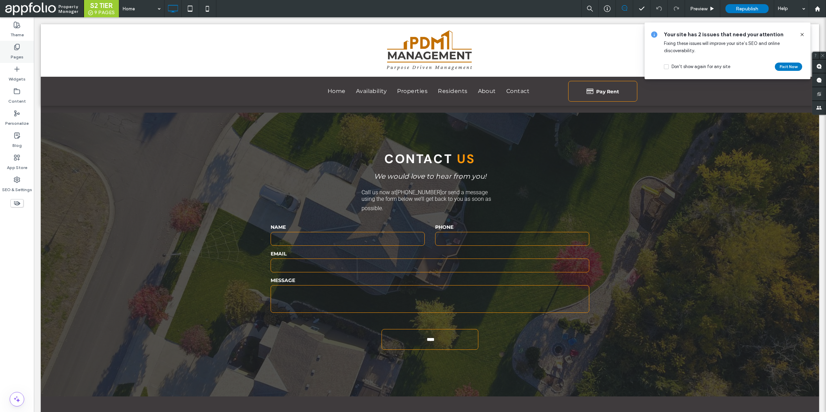
click at [23, 49] on div "Pages" at bounding box center [17, 52] width 34 height 22
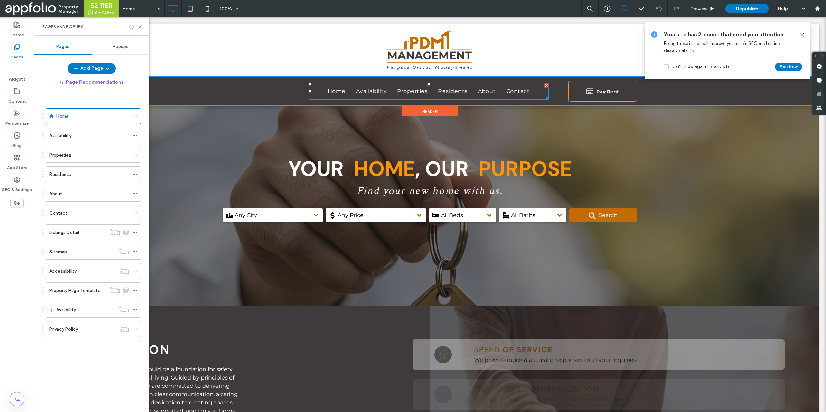
click at [521, 86] on span "Contact" at bounding box center [517, 91] width 23 height 12
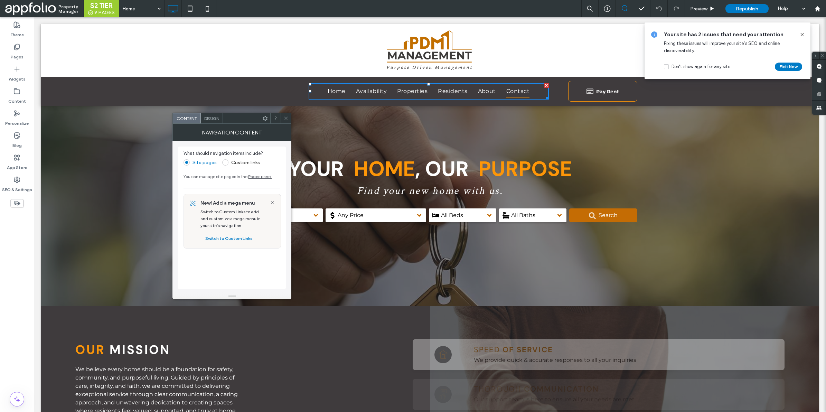
click at [513, 87] on span "Contact" at bounding box center [517, 91] width 23 height 12
click at [696, 13] on div "Preview" at bounding box center [702, 8] width 35 height 17
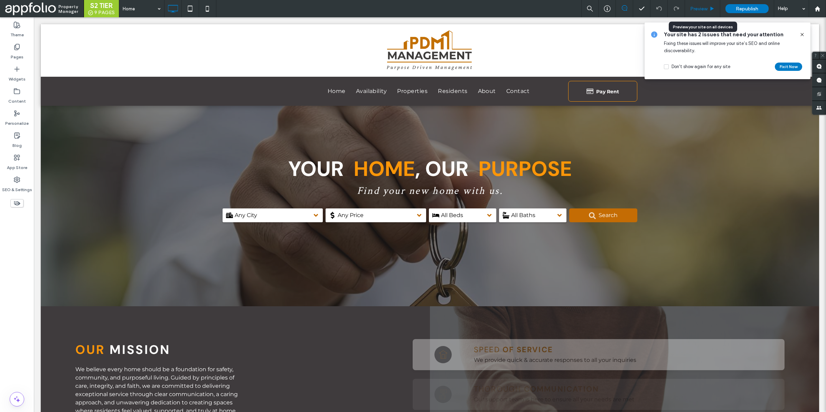
click at [700, 4] on div "Preview" at bounding box center [702, 8] width 35 height 17
click at [700, 6] on span "Preview" at bounding box center [698, 9] width 17 height 6
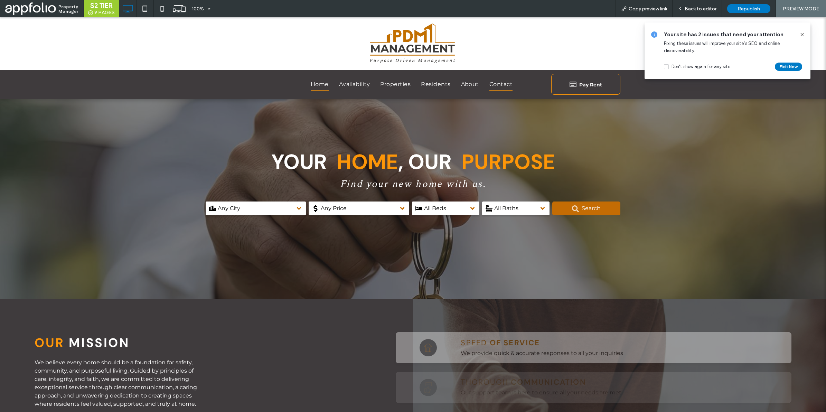
click at [499, 82] on span "Contact" at bounding box center [500, 84] width 23 height 12
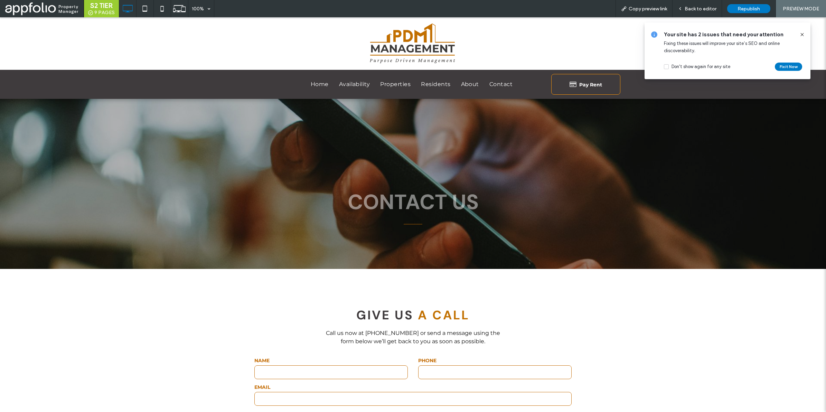
scroll to position [136, 0]
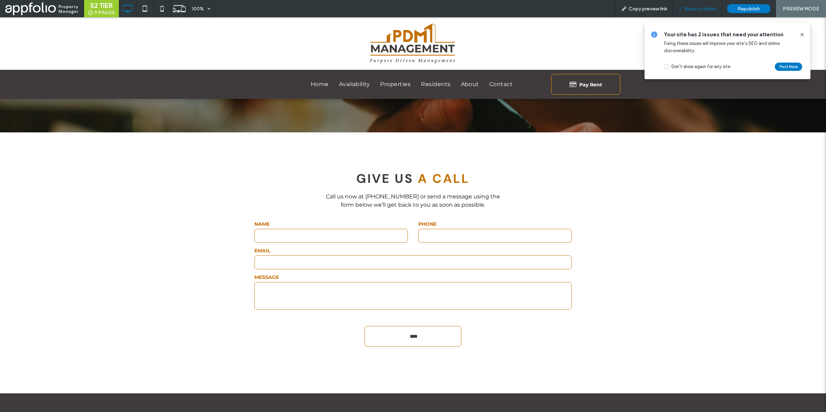
click at [702, 9] on span "Back to editor" at bounding box center [701, 9] width 32 height 6
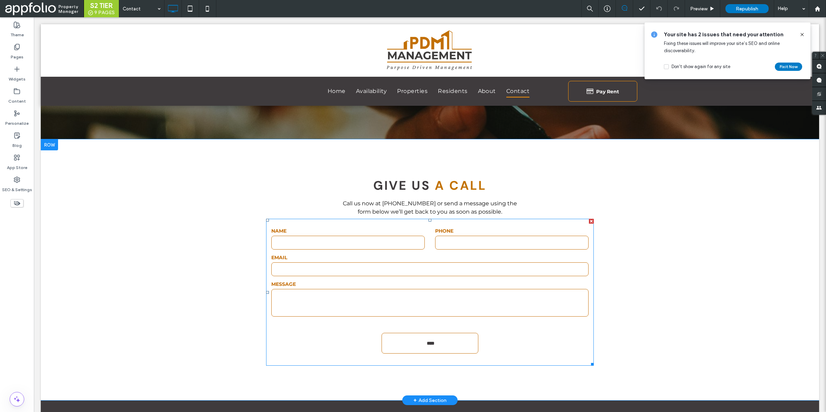
click at [459, 297] on textarea at bounding box center [429, 303] width 317 height 28
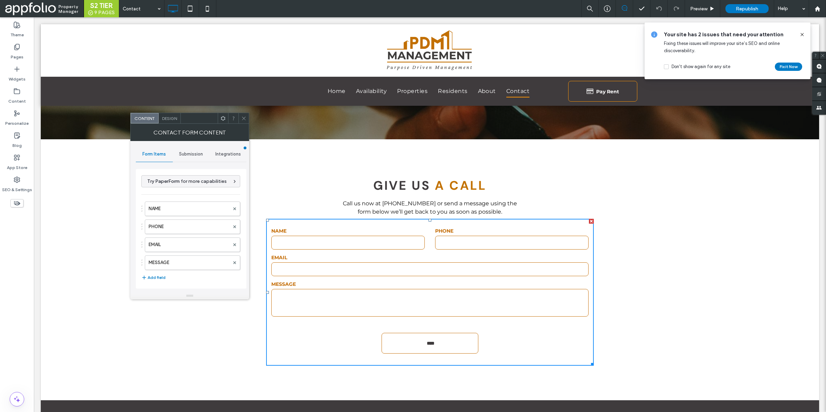
click at [187, 154] on span "Submission" at bounding box center [191, 154] width 24 height 6
click at [196, 182] on label "New submission notification" at bounding box center [191, 187] width 92 height 14
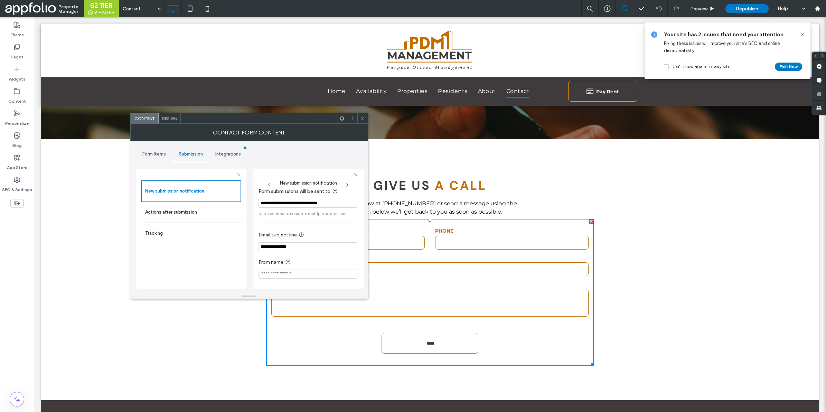
scroll to position [8, 0]
click at [360, 116] on icon at bounding box center [362, 118] width 5 height 5
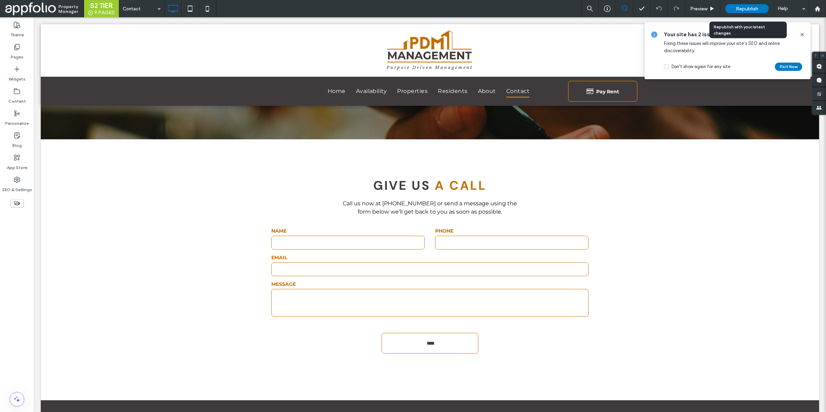
click at [747, 6] on span "Republish" at bounding box center [747, 9] width 22 height 6
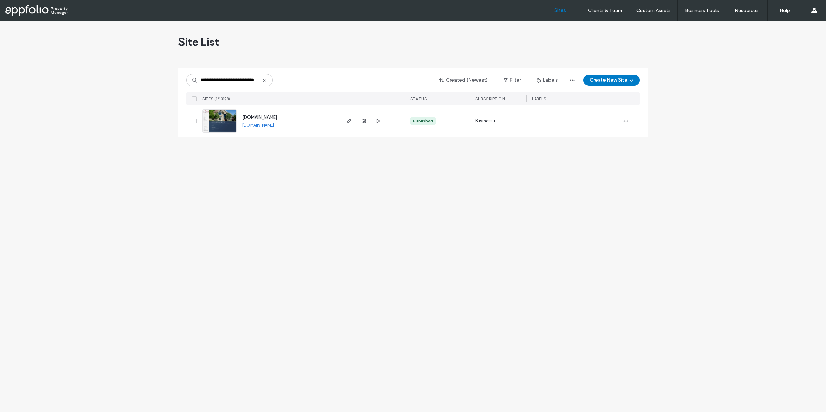
type input "**********"
click at [227, 125] on link at bounding box center [219, 120] width 35 height 23
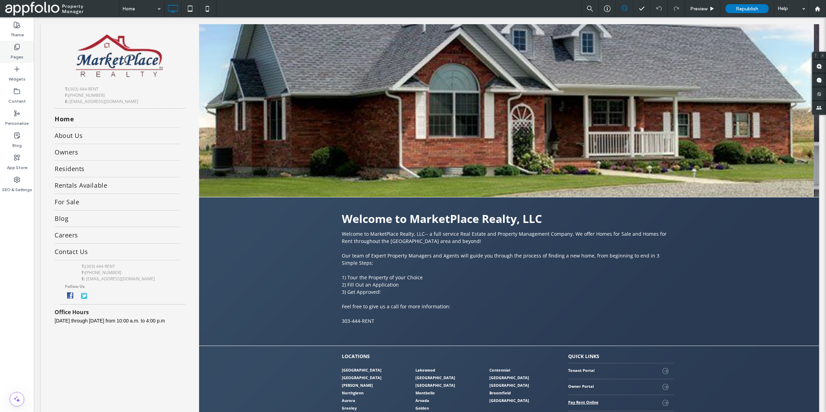
click at [18, 57] on label "Pages" at bounding box center [17, 55] width 13 height 10
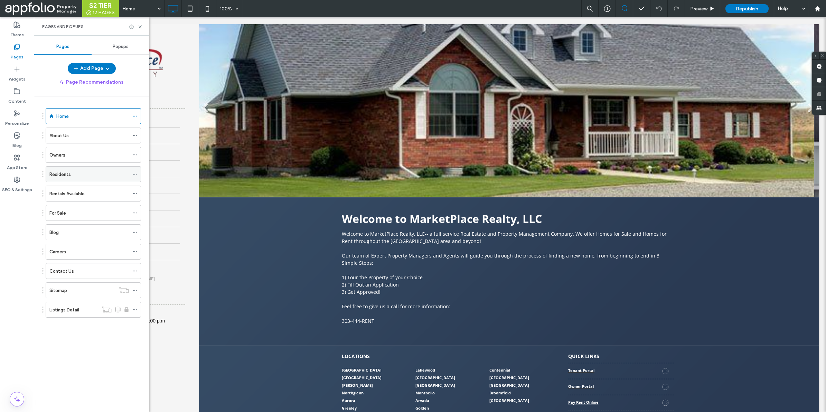
click at [76, 176] on div "Residents" at bounding box center [88, 174] width 79 height 7
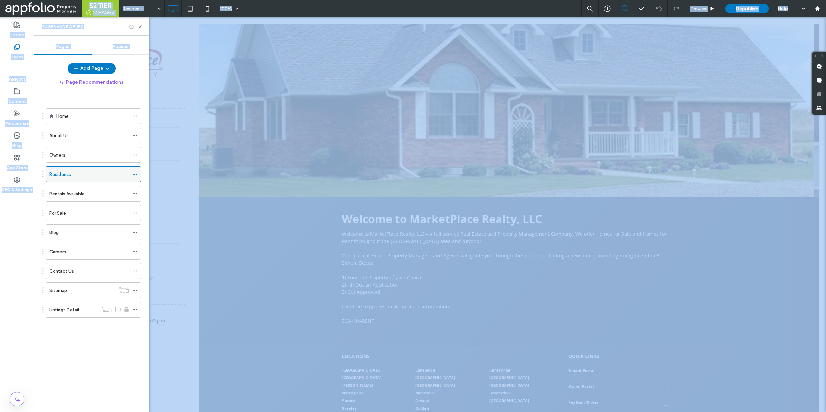
click at [76, 176] on div at bounding box center [413, 206] width 826 height 412
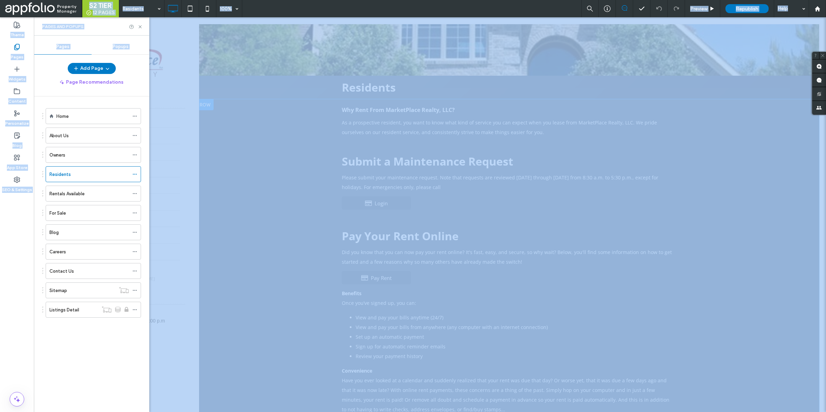
scroll to position [44, 0]
click at [93, 159] on div "Owners" at bounding box center [88, 154] width 79 height 7
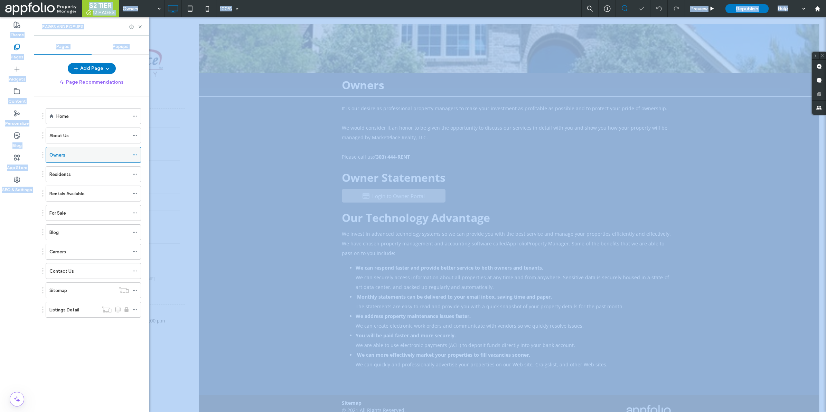
scroll to position [67, 0]
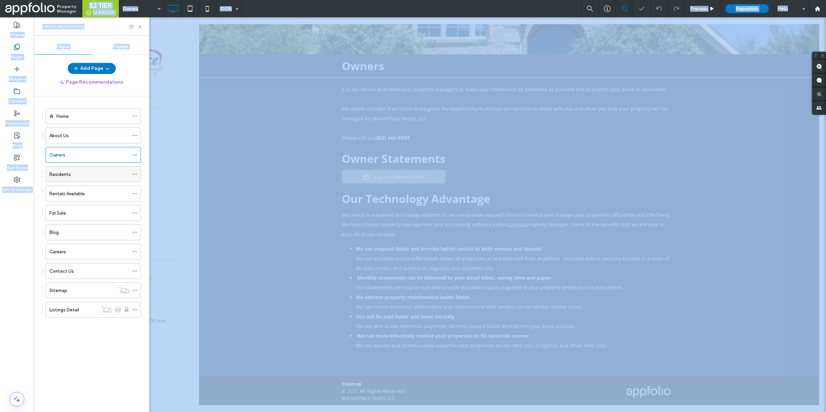
click at [97, 168] on div "Residents" at bounding box center [88, 174] width 79 height 15
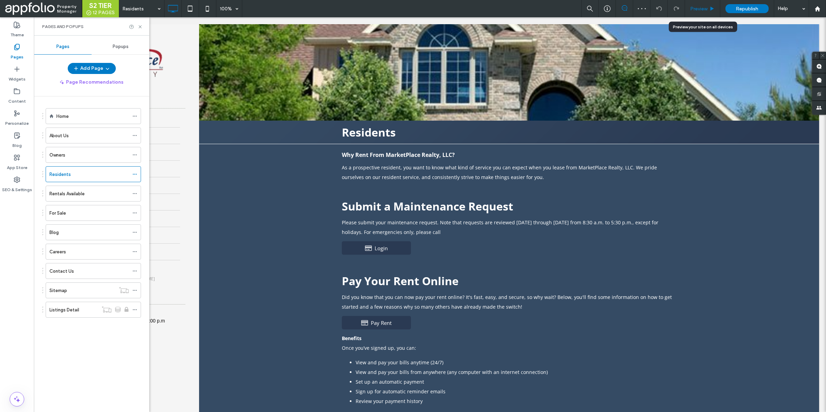
click at [701, 13] on div "Preview" at bounding box center [702, 8] width 35 height 17
click at [702, 7] on span "Preview" at bounding box center [698, 9] width 17 height 6
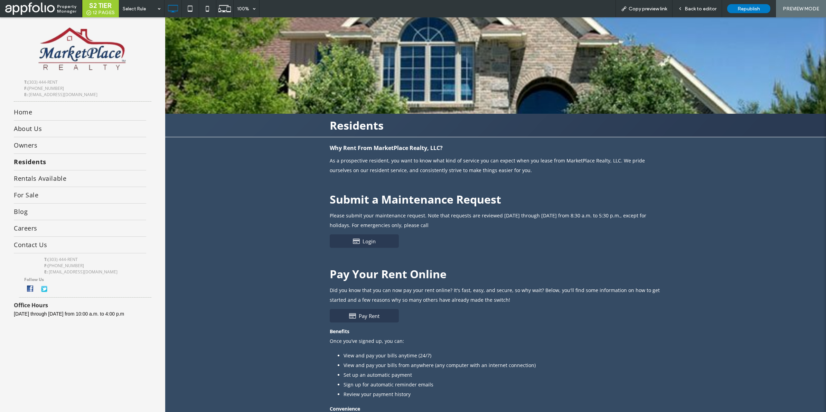
click at [374, 237] on link "Login" at bounding box center [364, 240] width 69 height 13
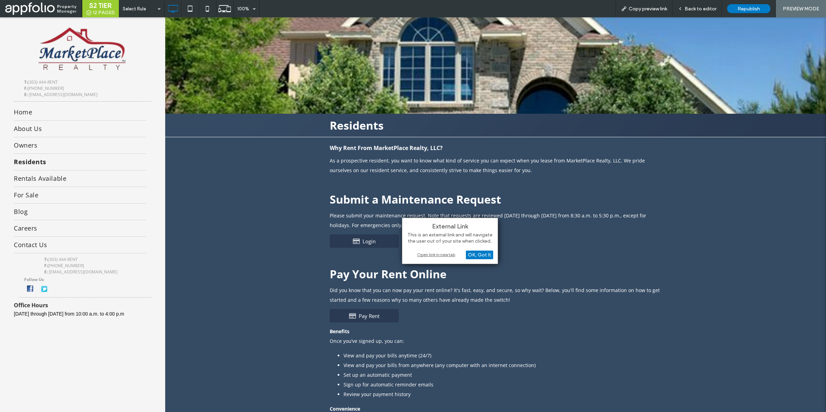
click at [441, 258] on div "External Link This is an external link and will navigate the user out of your s…" at bounding box center [450, 241] width 96 height 46
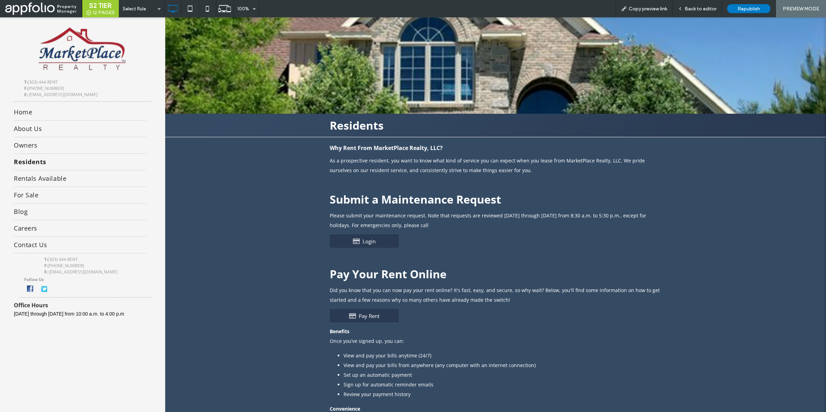
click at [372, 241] on link "Login" at bounding box center [364, 240] width 69 height 13
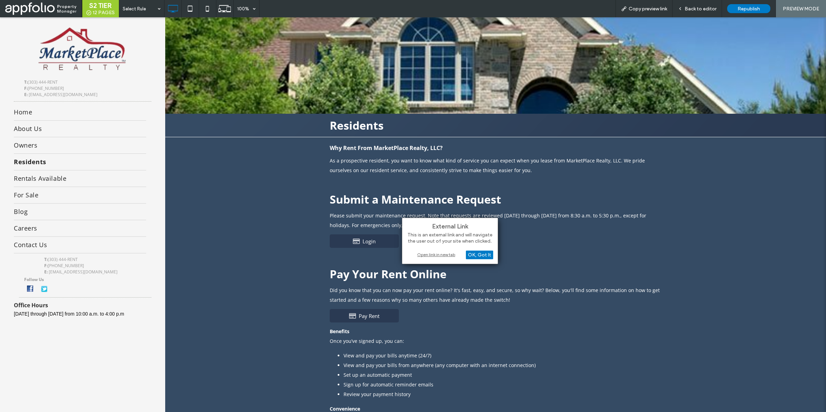
click at [424, 257] on div "Open link in new tab" at bounding box center [450, 254] width 86 height 7
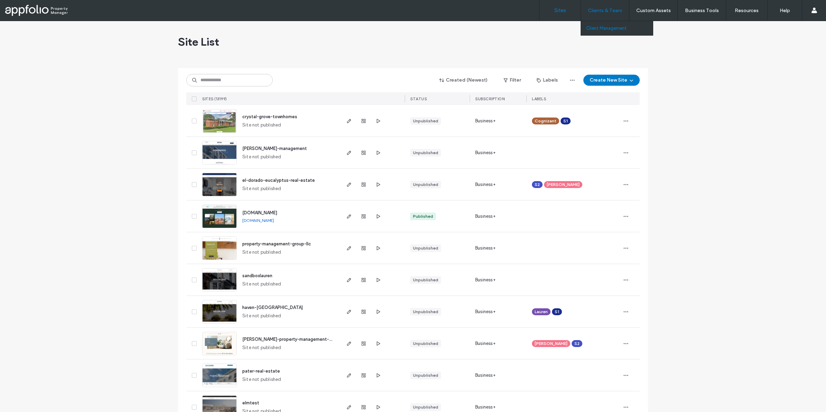
click at [613, 28] on label "Client Management" at bounding box center [606, 28] width 40 height 5
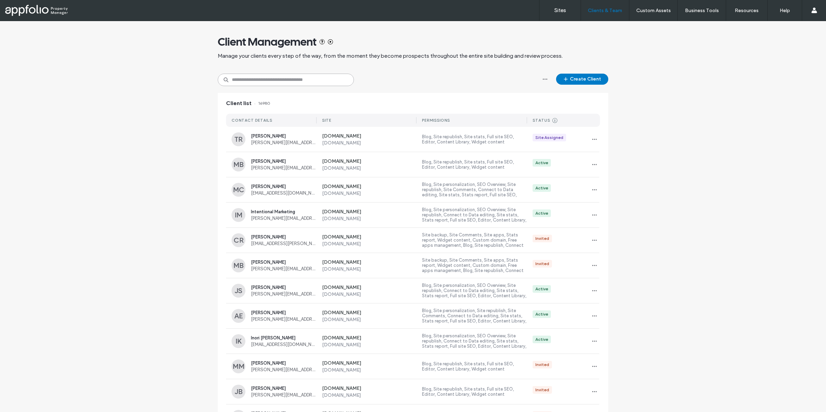
click at [283, 78] on input at bounding box center [286, 80] width 136 height 12
paste input "**********"
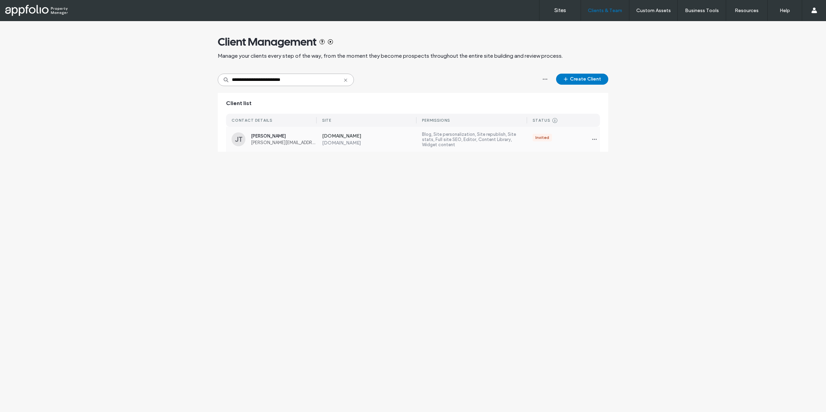
type input "**********"
click at [351, 141] on label "[DOMAIN_NAME]" at bounding box center [369, 143] width 95 height 6
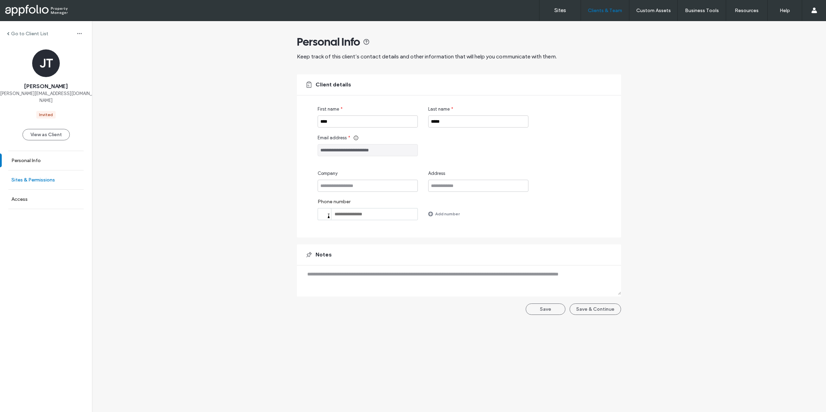
click at [44, 177] on label "Sites & Permissions" at bounding box center [33, 180] width 44 height 6
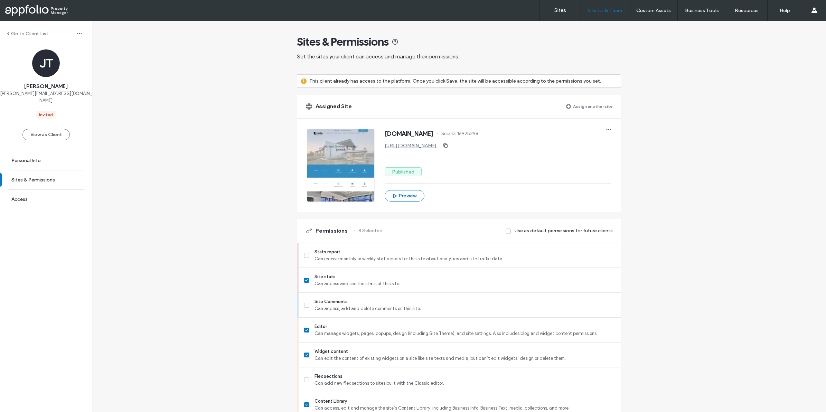
click at [302, 183] on div "Assigned Site Assign another site [DOMAIN_NAME] Site ID: 1692b298 [URL][DOMAIN_…" at bounding box center [459, 153] width 324 height 117
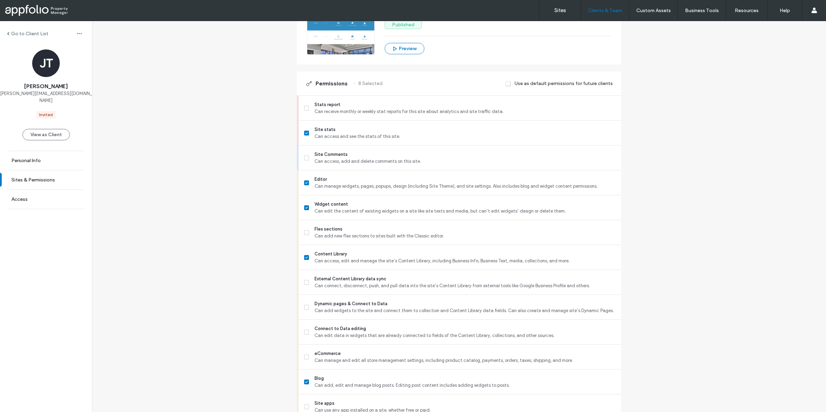
scroll to position [149, 0]
click at [334, 107] on span "Can receive monthly or weekly stat reports for this site about analytics and si…" at bounding box center [464, 110] width 301 height 7
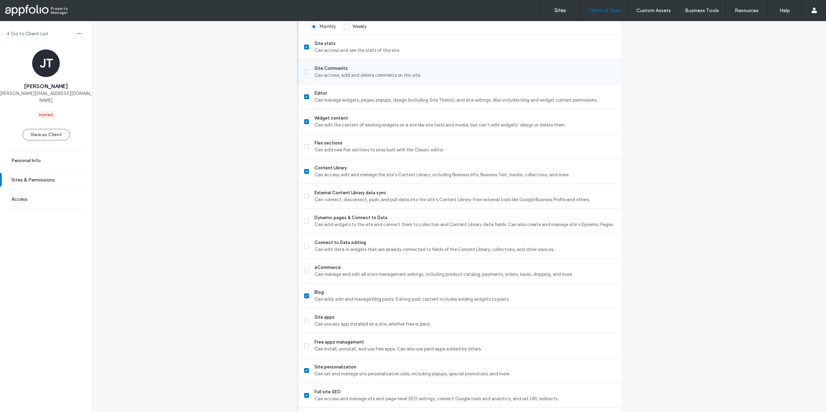
scroll to position [244, 0]
click at [364, 229] on div "Dynamic pages & Connect to Data Can add widgets to the site and connect them to…" at bounding box center [462, 220] width 317 height 25
click at [320, 222] on span "Can add widgets to the site and connect them to collection and Content Library …" at bounding box center [464, 224] width 301 height 7
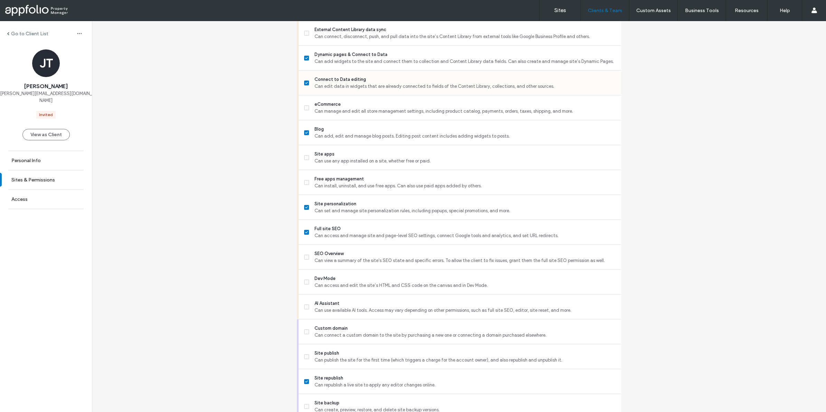
scroll to position [407, 0]
click at [340, 253] on span "SEO Overview" at bounding box center [464, 253] width 301 height 7
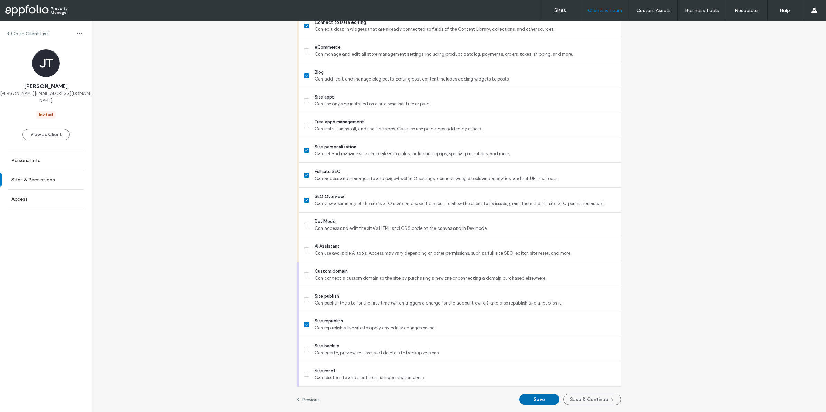
click at [547, 399] on button "Save" at bounding box center [539, 399] width 40 height 11
click at [64, 190] on link "Access" at bounding box center [46, 199] width 92 height 19
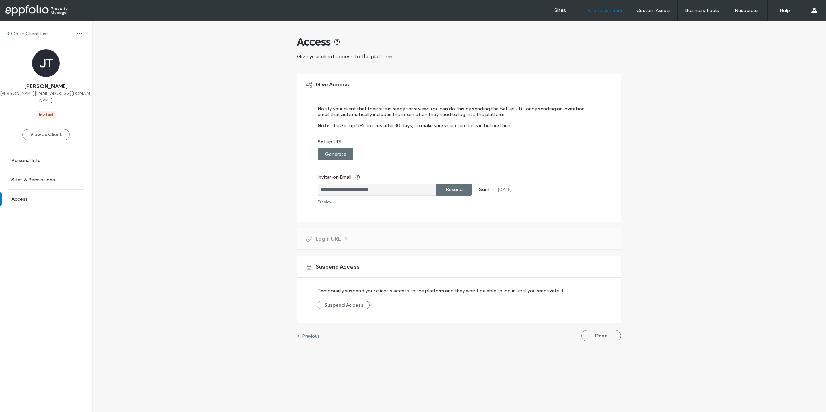
click at [339, 158] on label "Generate" at bounding box center [335, 154] width 21 height 13
click at [452, 155] on label "Copy" at bounding box center [454, 154] width 12 height 13
